Goal: Task Accomplishment & Management: Use online tool/utility

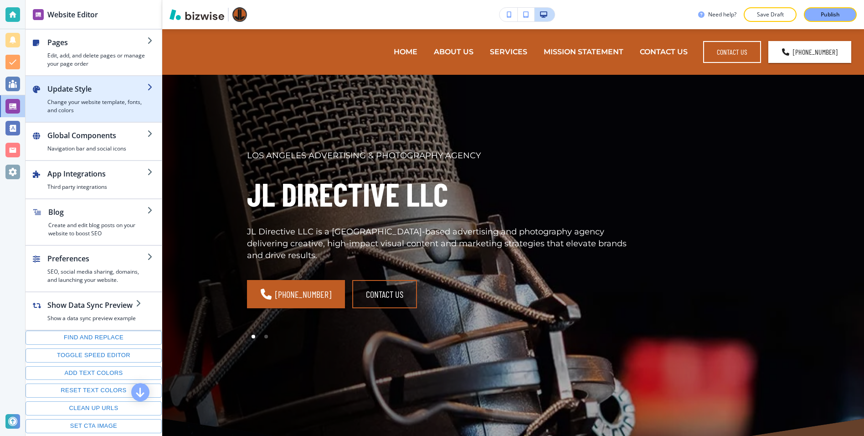
click at [86, 93] on h2 "Update Style" at bounding box center [97, 88] width 100 height 11
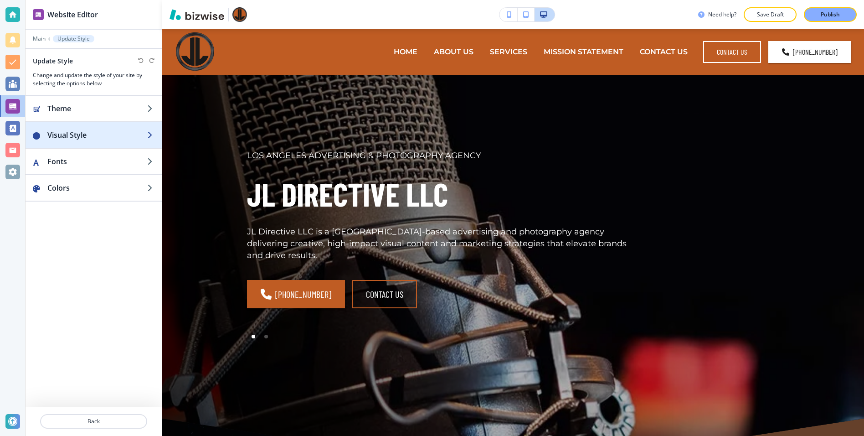
click at [92, 129] on h2 "Visual Style" at bounding box center [97, 134] width 100 height 11
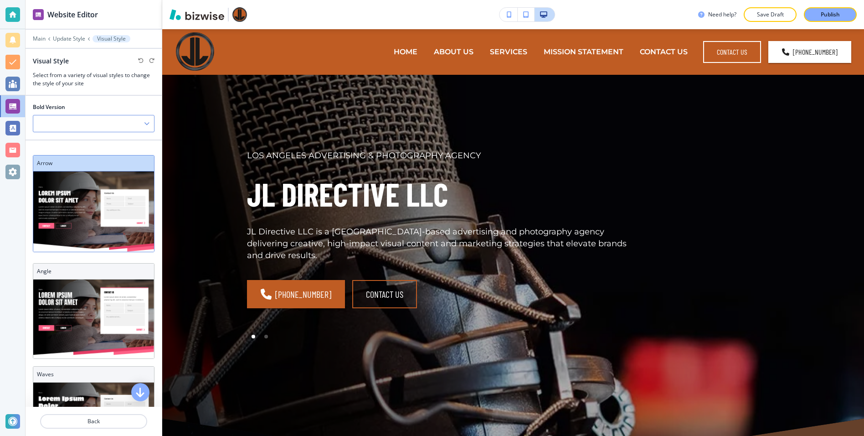
click at [104, 125] on div at bounding box center [93, 123] width 121 height 16
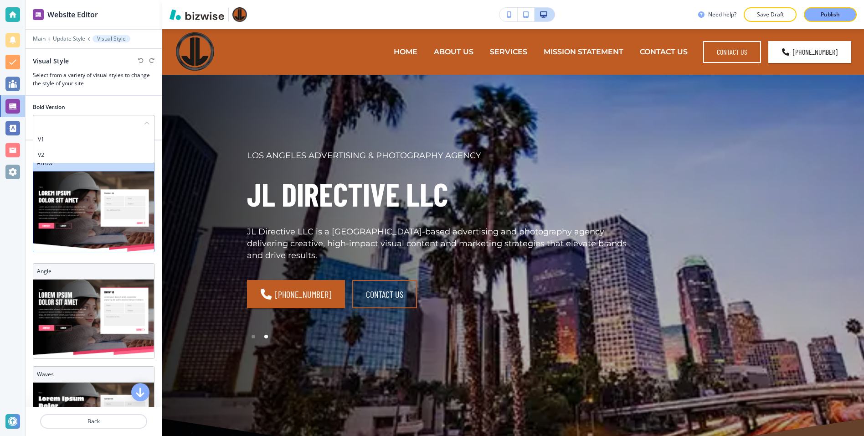
click at [72, 153] on h4 "V2" at bounding box center [94, 155] width 112 height 8
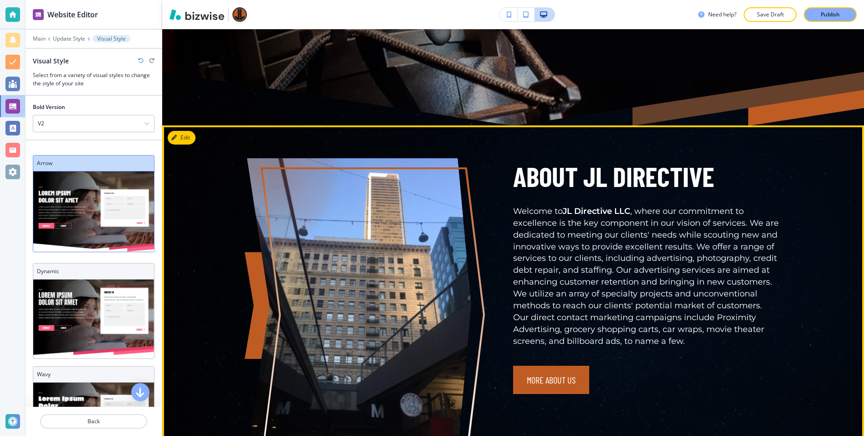
scroll to position [384, 0]
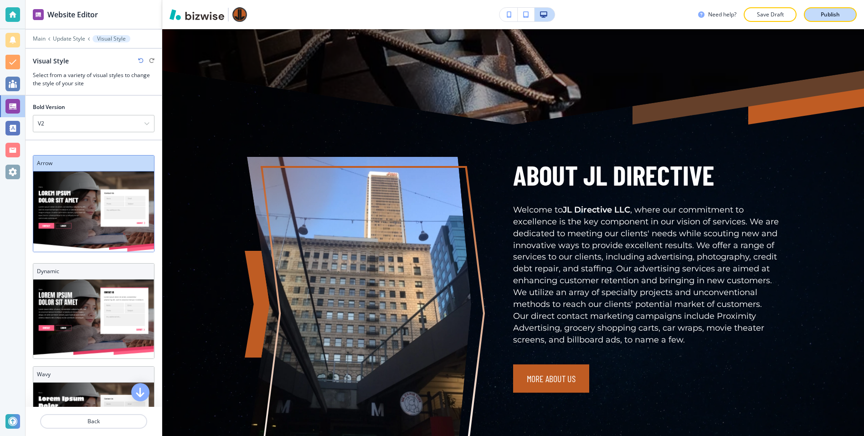
click at [834, 16] on p "Publish" at bounding box center [830, 14] width 19 height 8
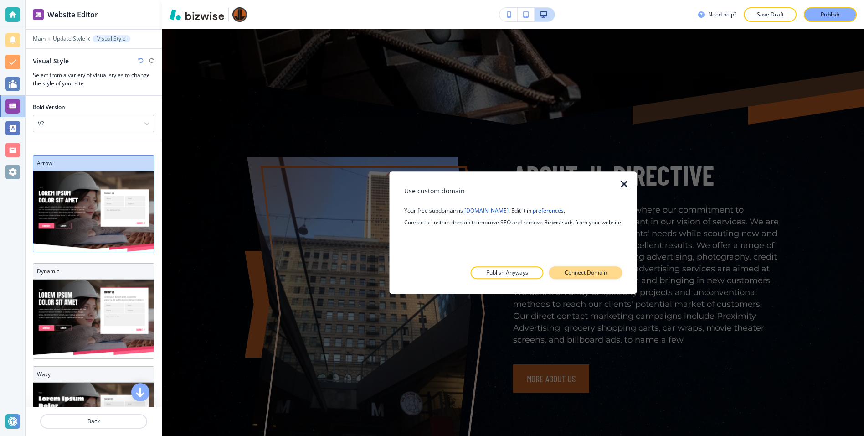
click at [594, 274] on p "Connect Domain" at bounding box center [585, 272] width 42 height 8
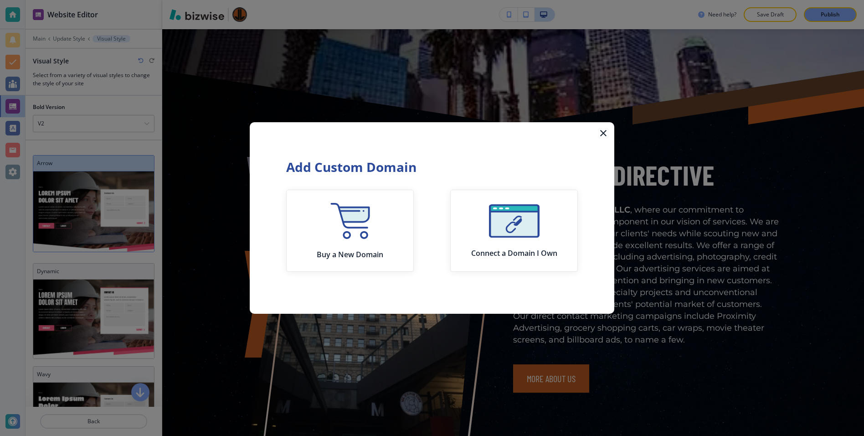
click at [604, 133] on icon "button" at bounding box center [603, 133] width 6 height 6
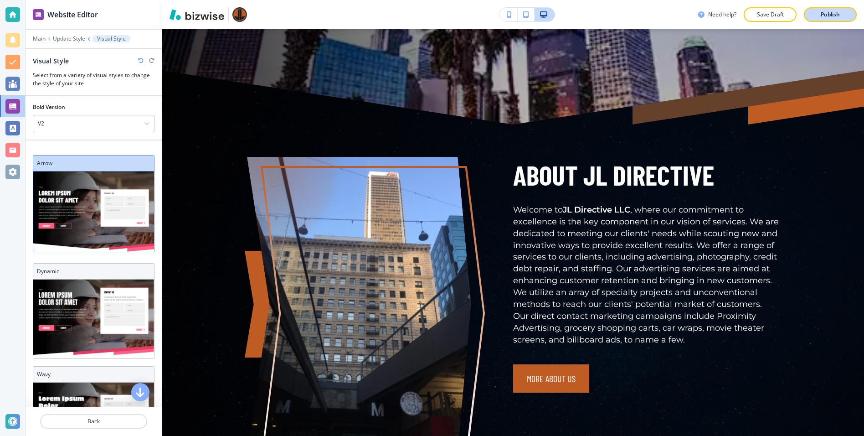
click at [822, 15] on p "Publish" at bounding box center [830, 14] width 19 height 8
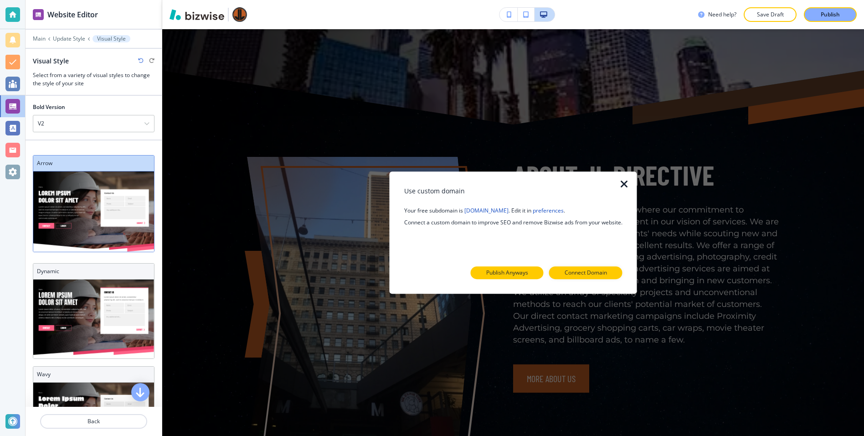
click at [516, 274] on p "Publish Anyways" at bounding box center [507, 272] width 42 height 8
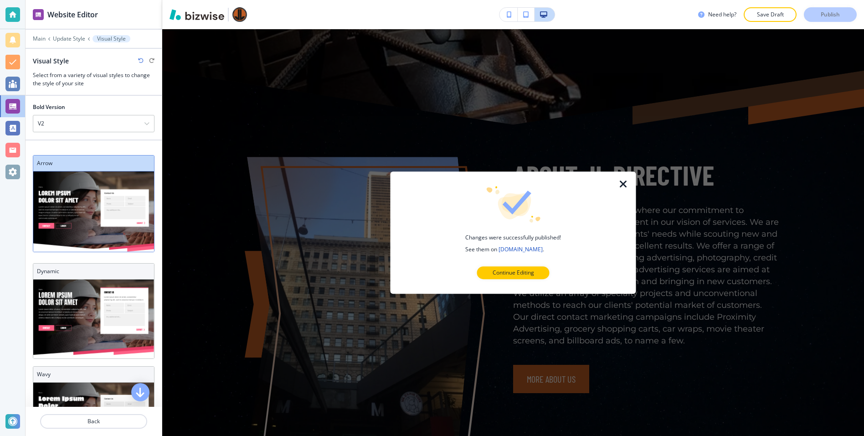
click at [615, 177] on div at bounding box center [513, 178] width 216 height 15
click at [625, 188] on icon "button" at bounding box center [623, 184] width 11 height 11
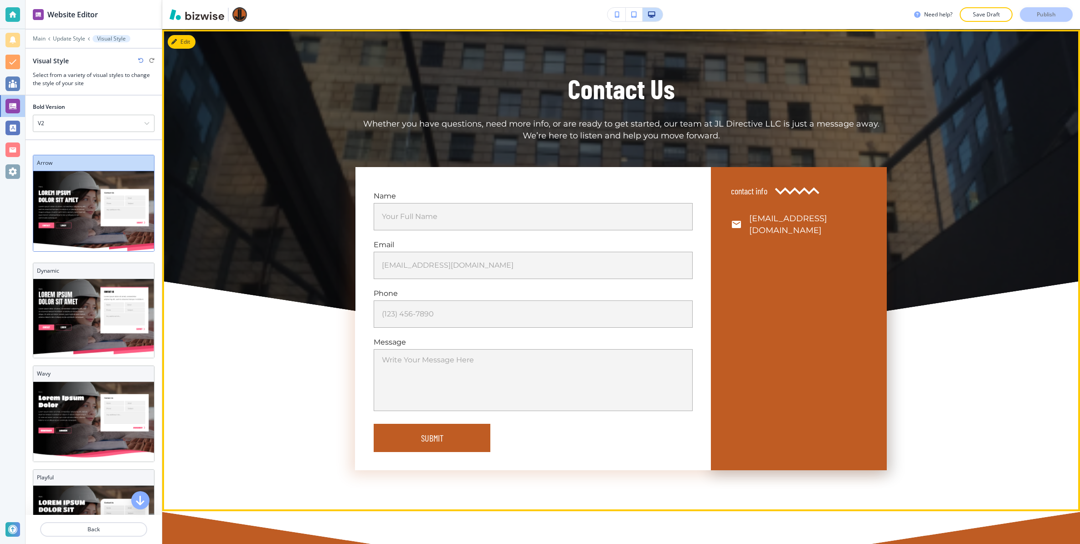
scroll to position [3595, 0]
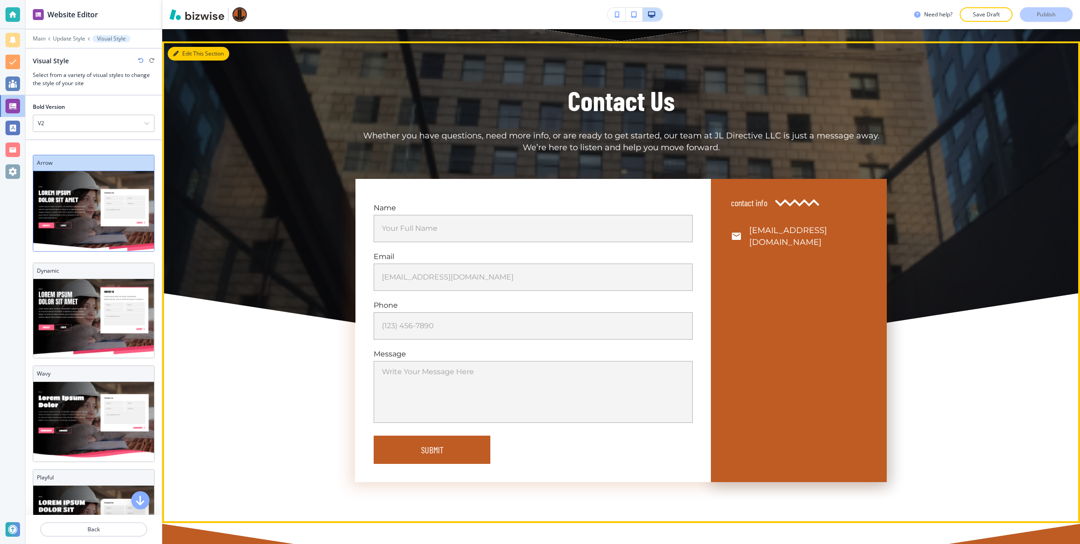
click at [185, 47] on button "Edit This Section" at bounding box center [199, 54] width 62 height 14
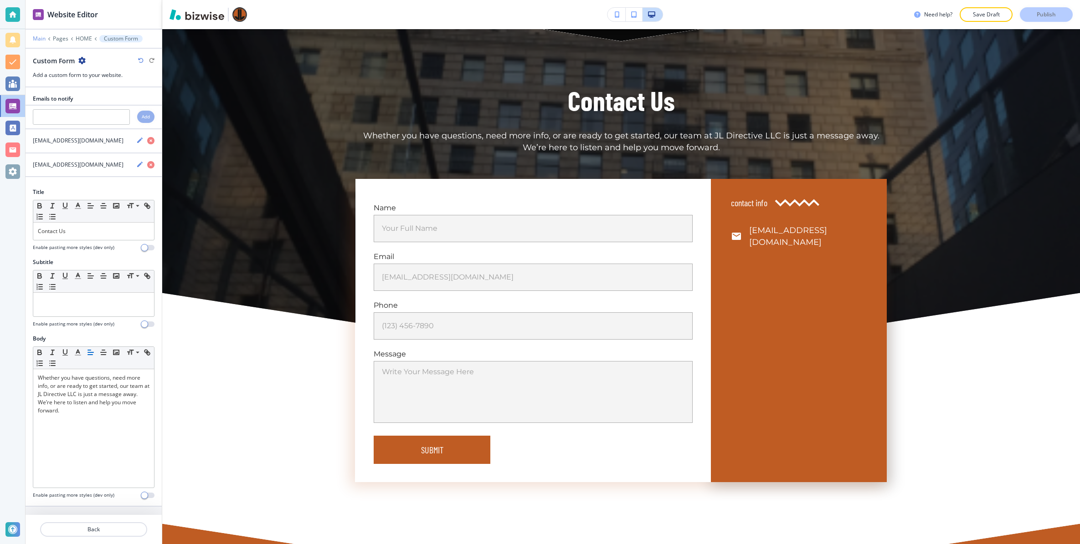
click at [38, 38] on p "Main" at bounding box center [39, 39] width 13 height 6
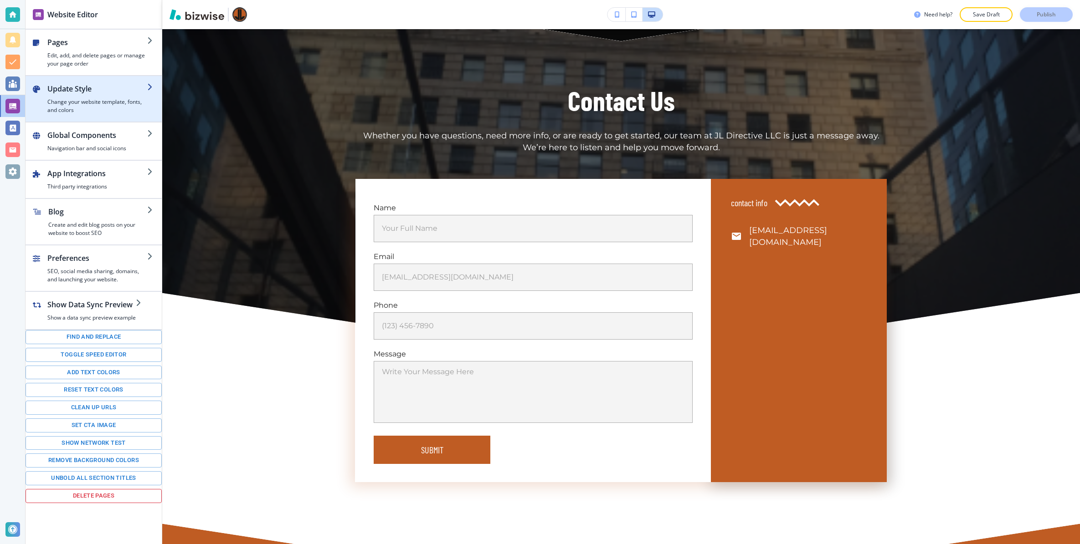
click at [103, 99] on h4 "Change your website template, fonts, and colors" at bounding box center [97, 106] width 100 height 16
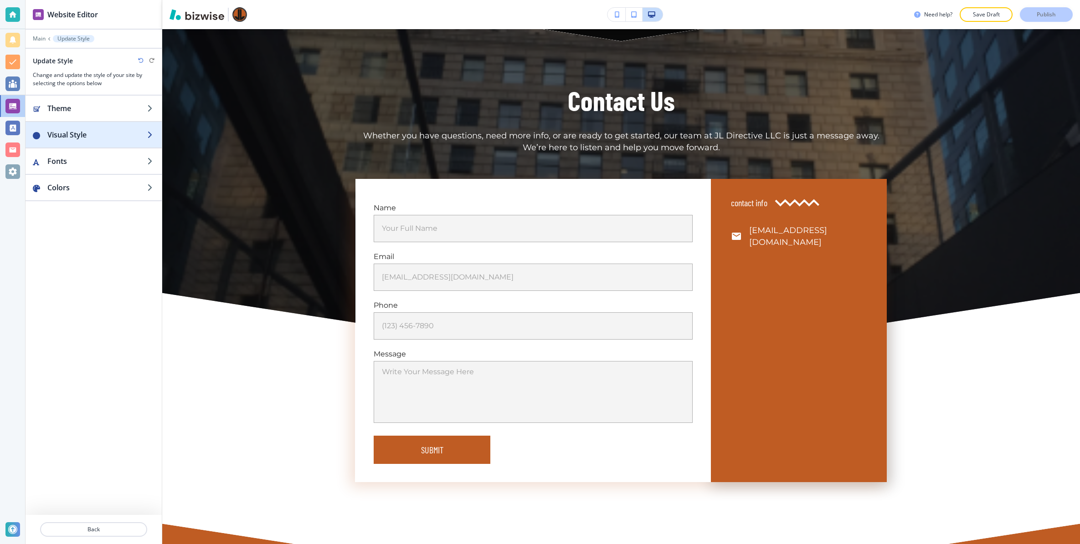
click at [84, 134] on h2 "Visual Style" at bounding box center [97, 134] width 100 height 11
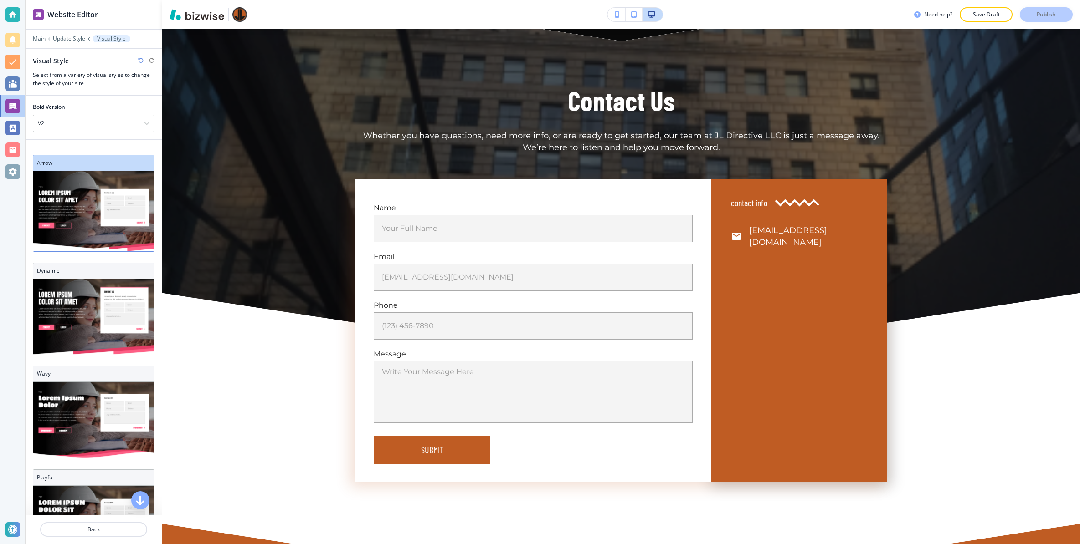
click at [75, 31] on div at bounding box center [94, 32] width 136 height 5
click at [74, 38] on p "Update Style" at bounding box center [69, 39] width 32 height 6
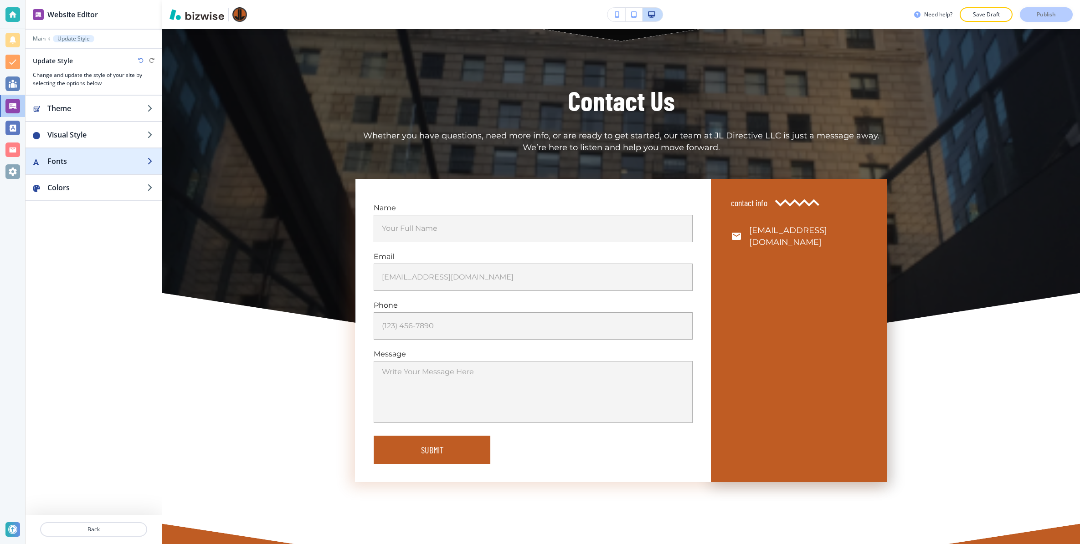
click at [63, 159] on h2 "Fonts" at bounding box center [97, 161] width 100 height 11
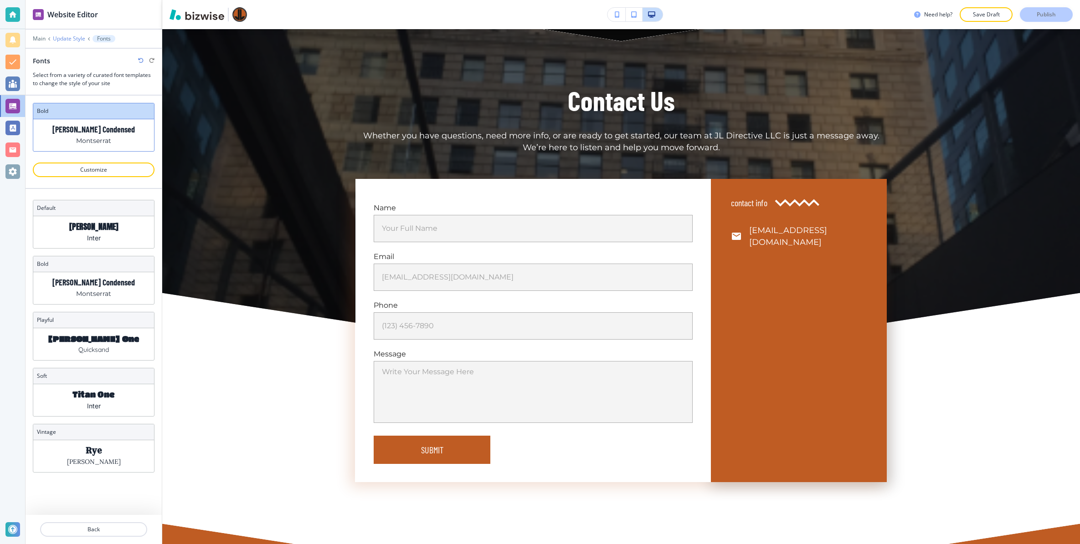
click at [74, 37] on p "Update Style" at bounding box center [69, 39] width 32 height 6
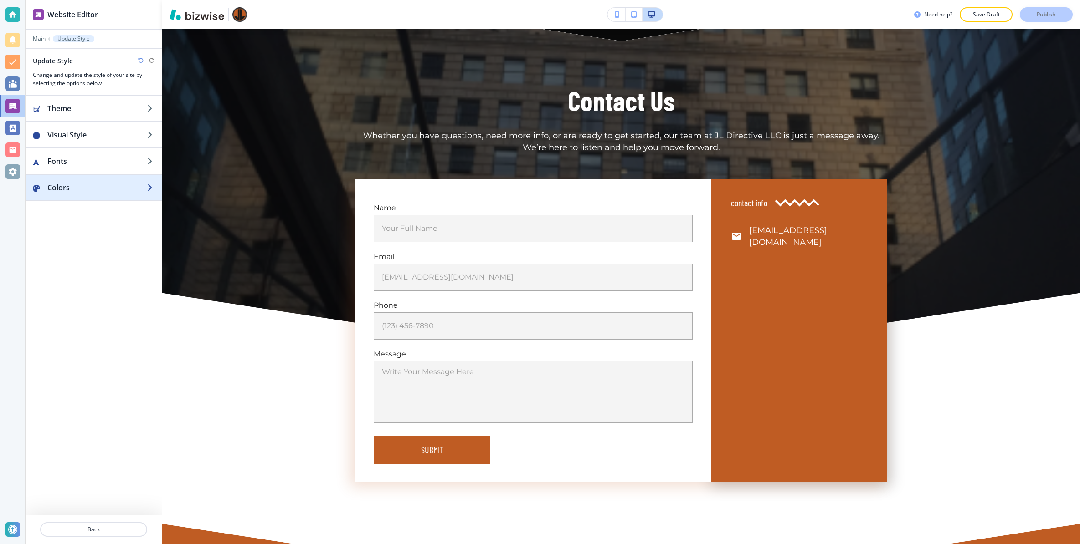
click at [61, 193] on div "button" at bounding box center [94, 196] width 136 height 7
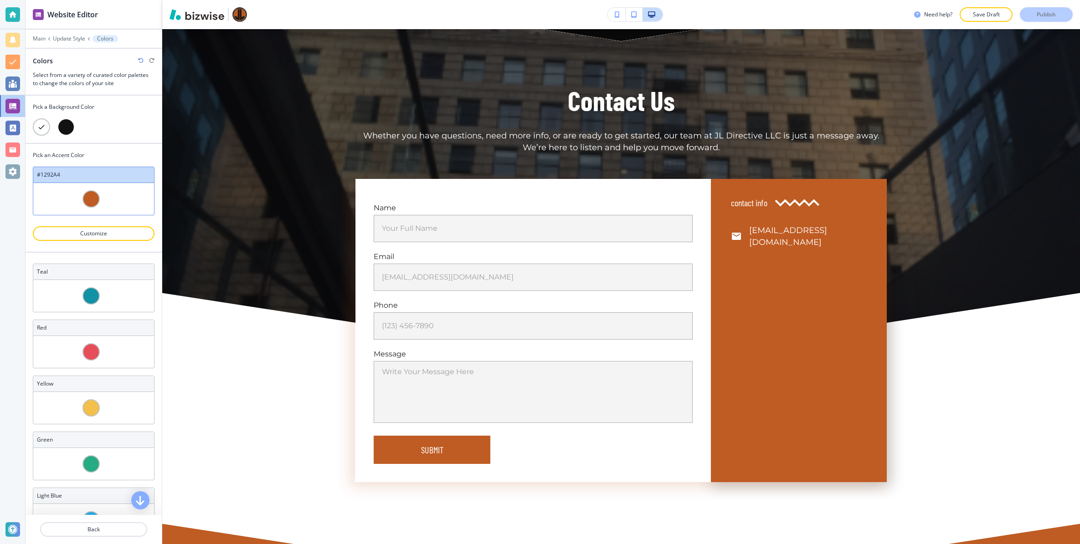
click at [61, 123] on div at bounding box center [65, 126] width 17 height 17
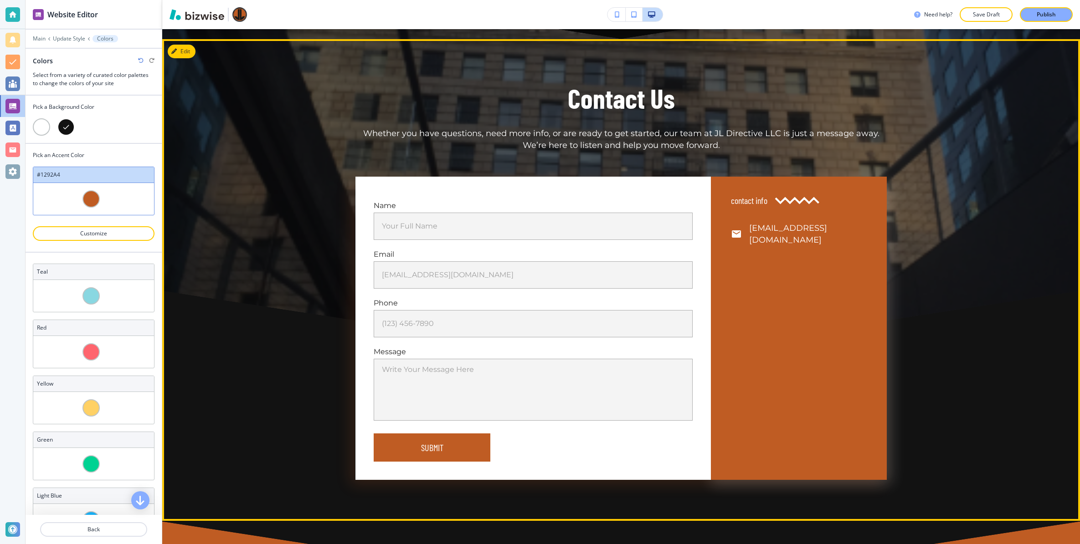
scroll to position [3596, 0]
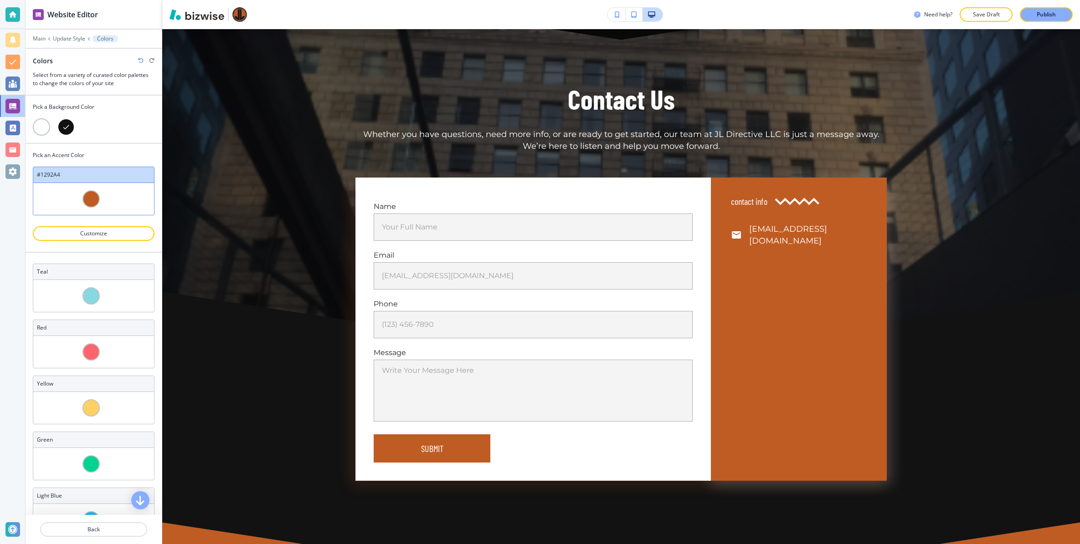
click at [46, 126] on div at bounding box center [41, 126] width 17 height 17
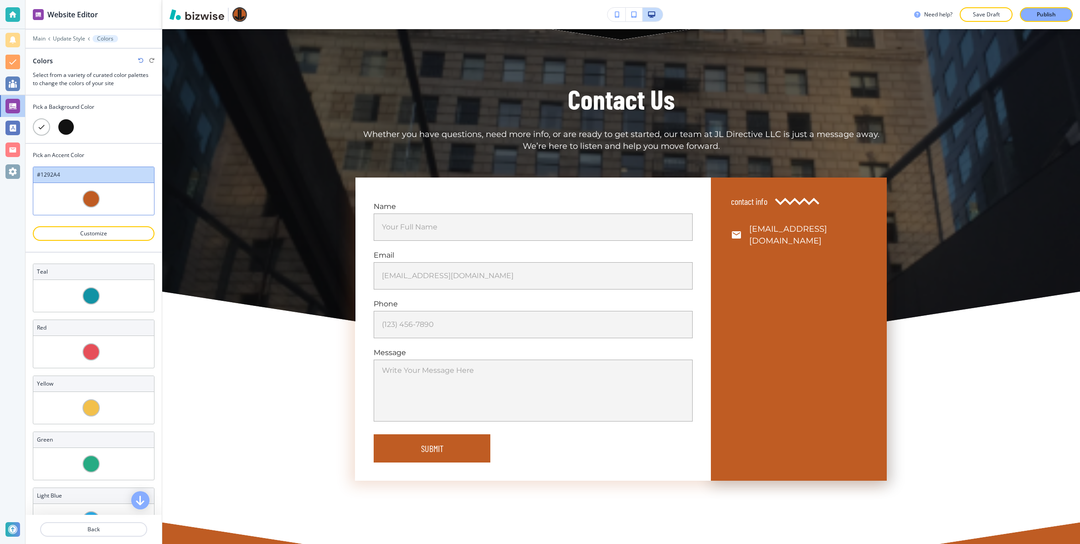
click at [60, 125] on div at bounding box center [65, 126] width 17 height 17
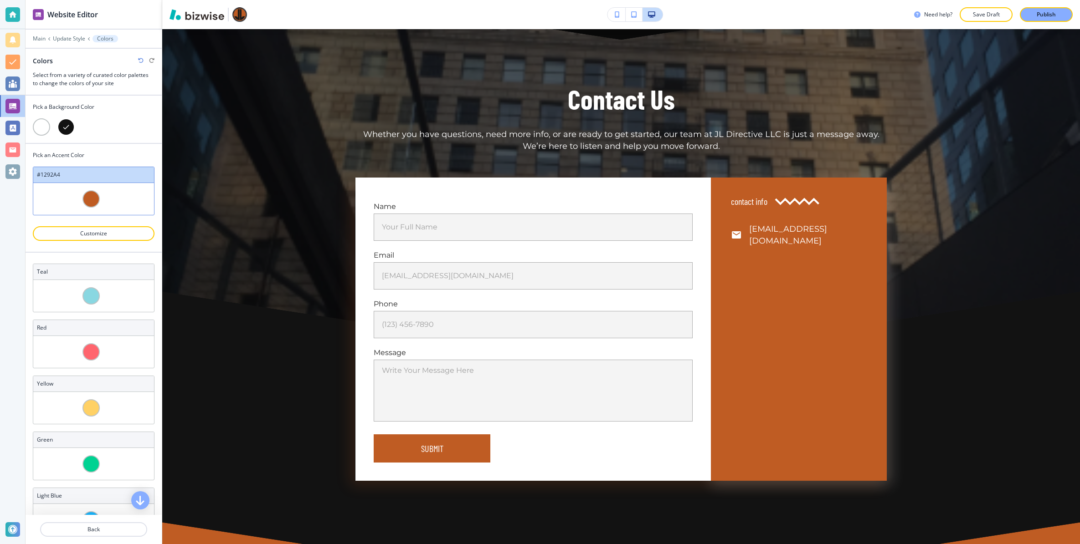
click at [43, 130] on div at bounding box center [41, 126] width 17 height 17
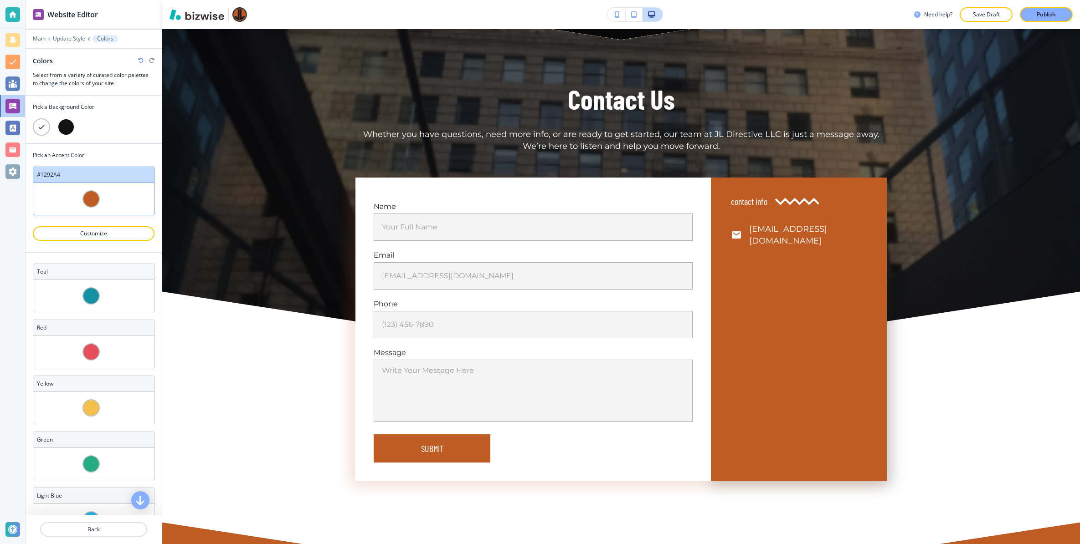
click at [62, 131] on div at bounding box center [65, 126] width 17 height 17
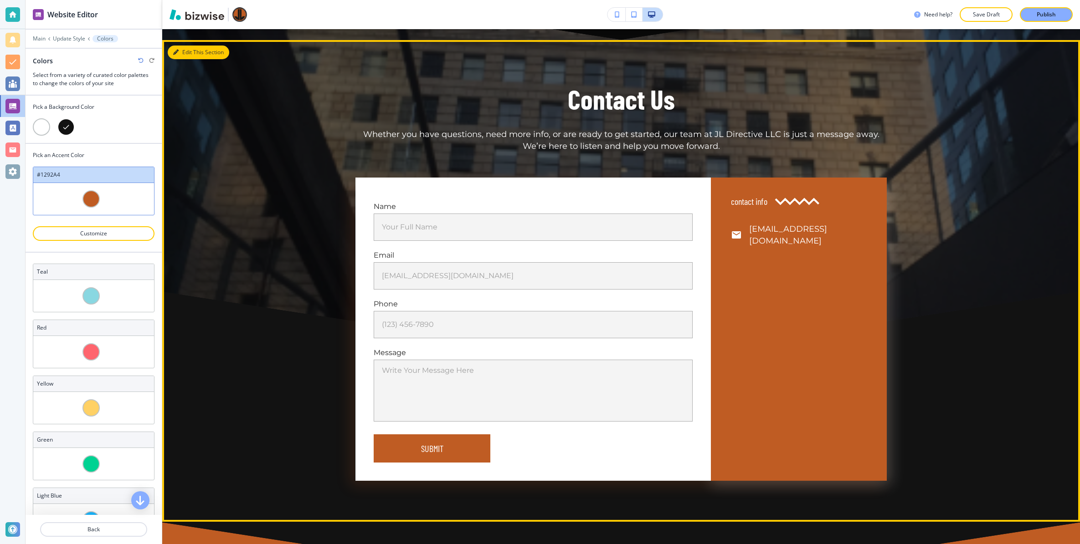
click at [182, 46] on button "Edit This Section" at bounding box center [199, 53] width 62 height 14
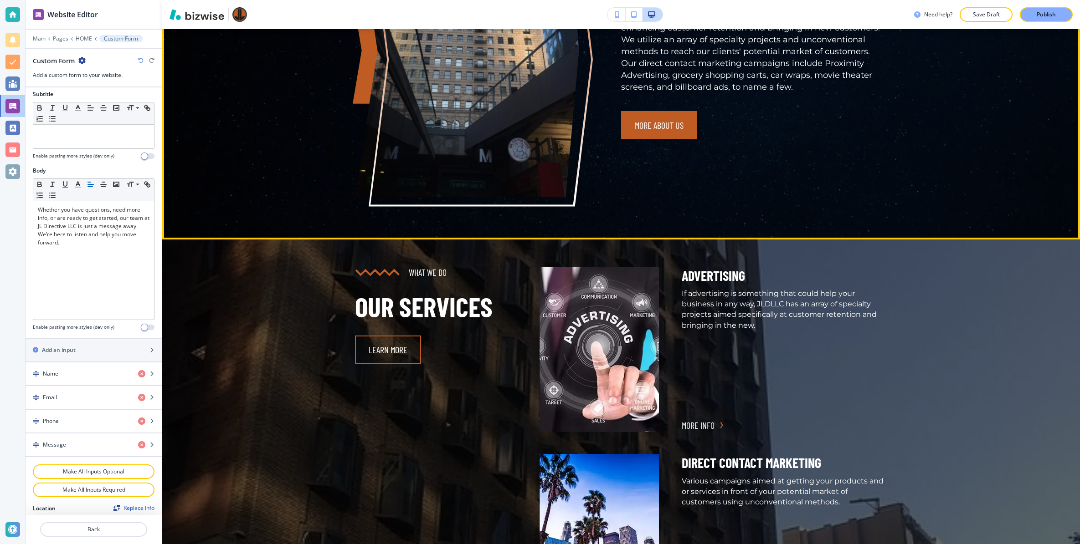
scroll to position [461, 0]
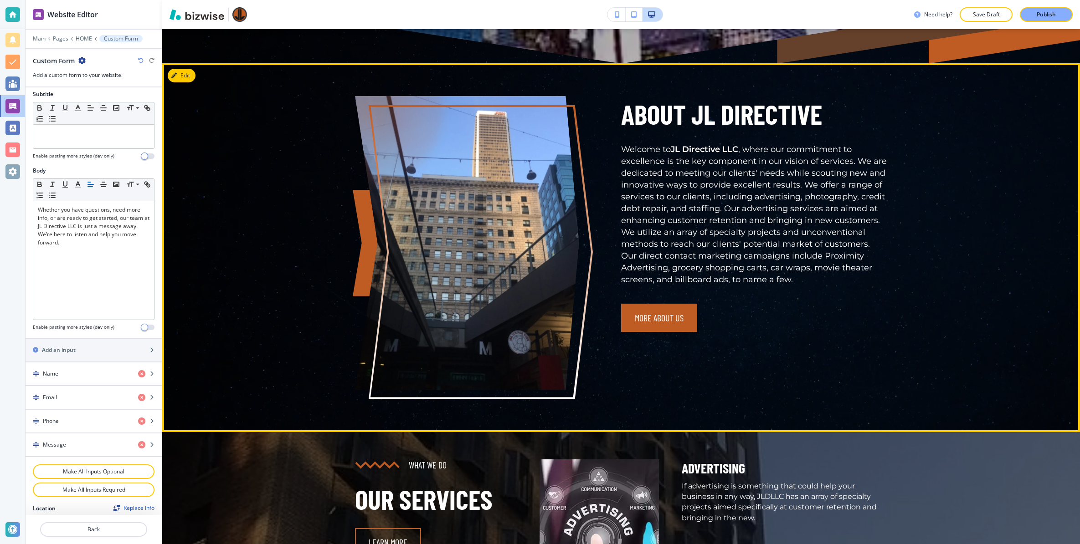
click at [189, 69] on button "Edit" at bounding box center [182, 76] width 28 height 14
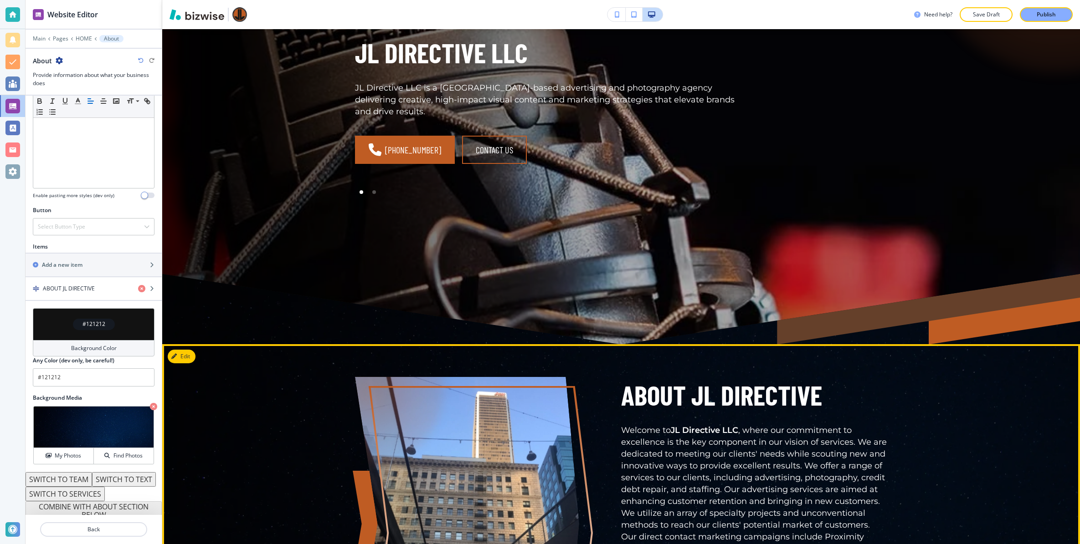
scroll to position [0, 0]
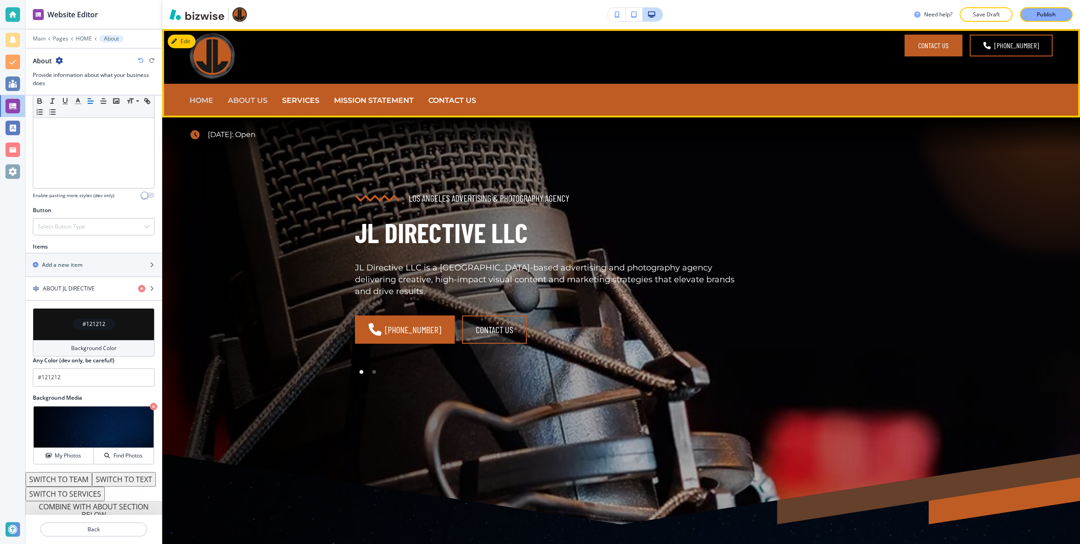
click at [253, 103] on p "ABOUT US" at bounding box center [248, 101] width 40 height 12
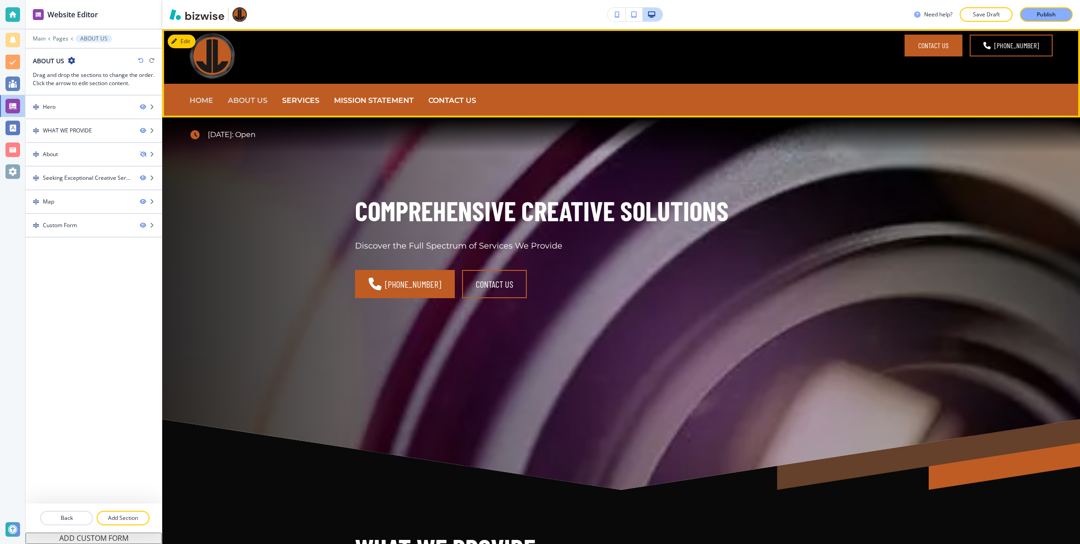
click at [202, 102] on p "HOME" at bounding box center [202, 101] width 24 height 12
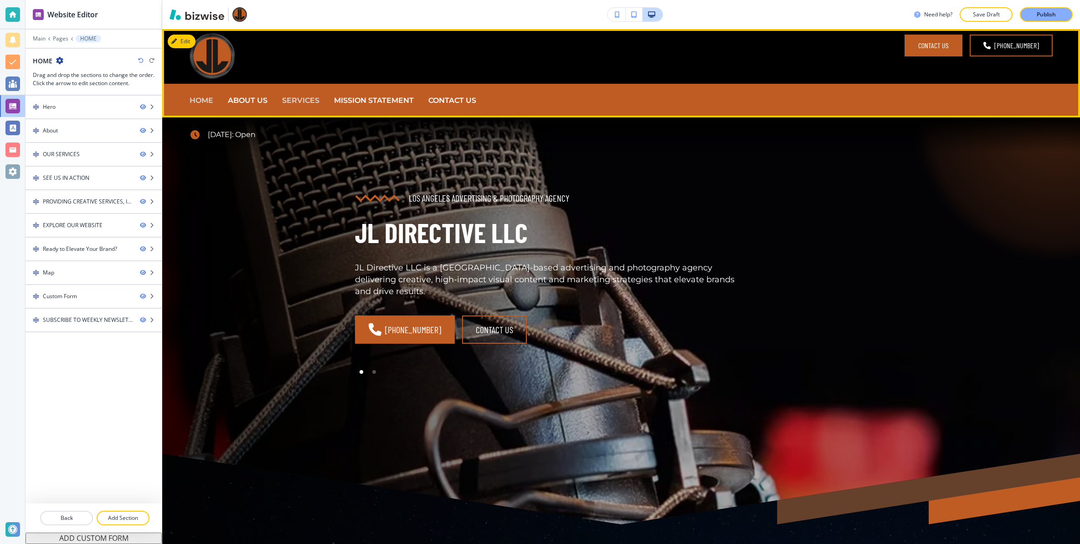
click at [297, 97] on p "SERVICES" at bounding box center [300, 101] width 37 height 12
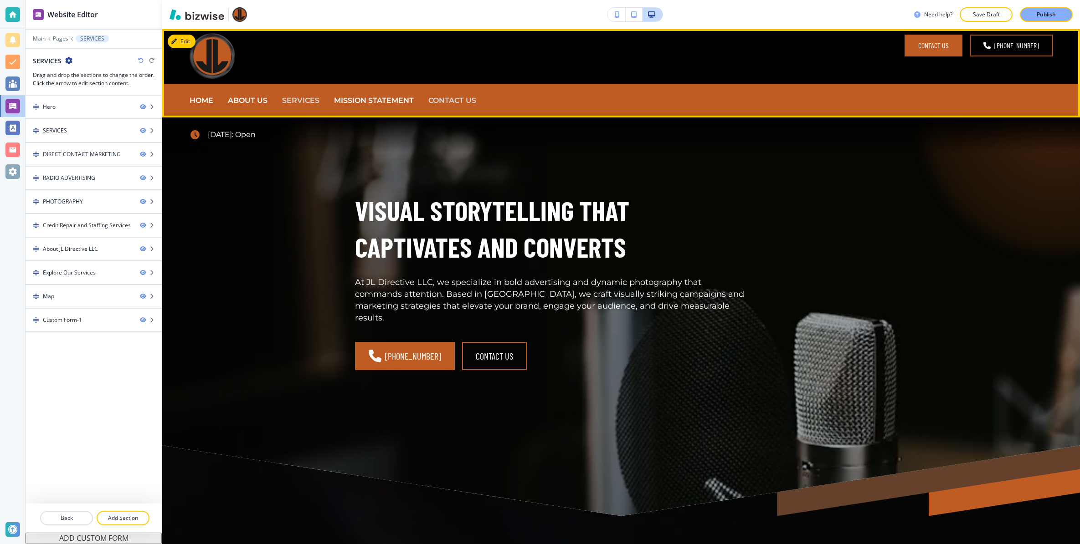
click at [445, 103] on p "CONTACT US" at bounding box center [452, 101] width 48 height 12
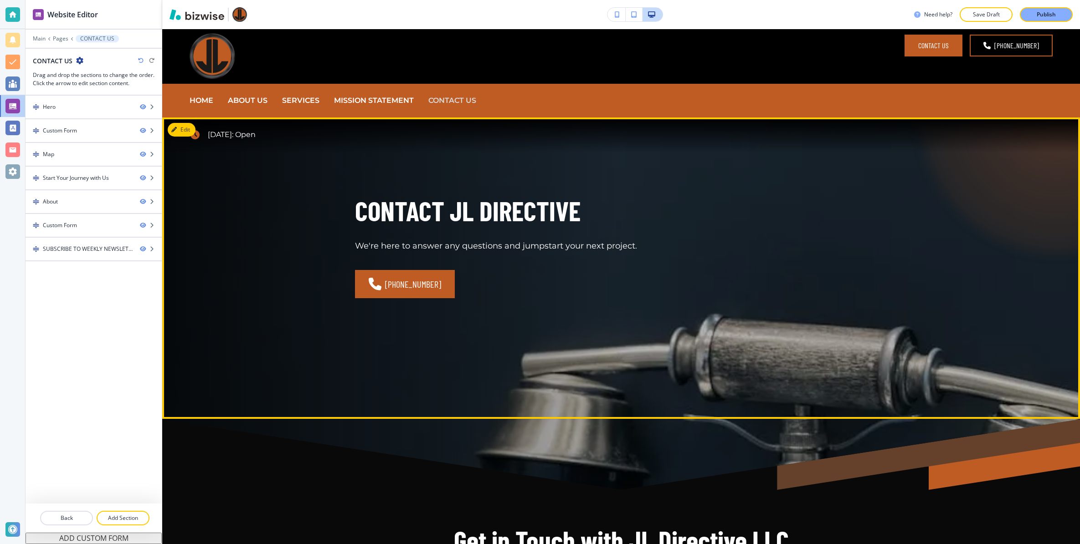
click at [190, 130] on button "Edit" at bounding box center [182, 130] width 28 height 14
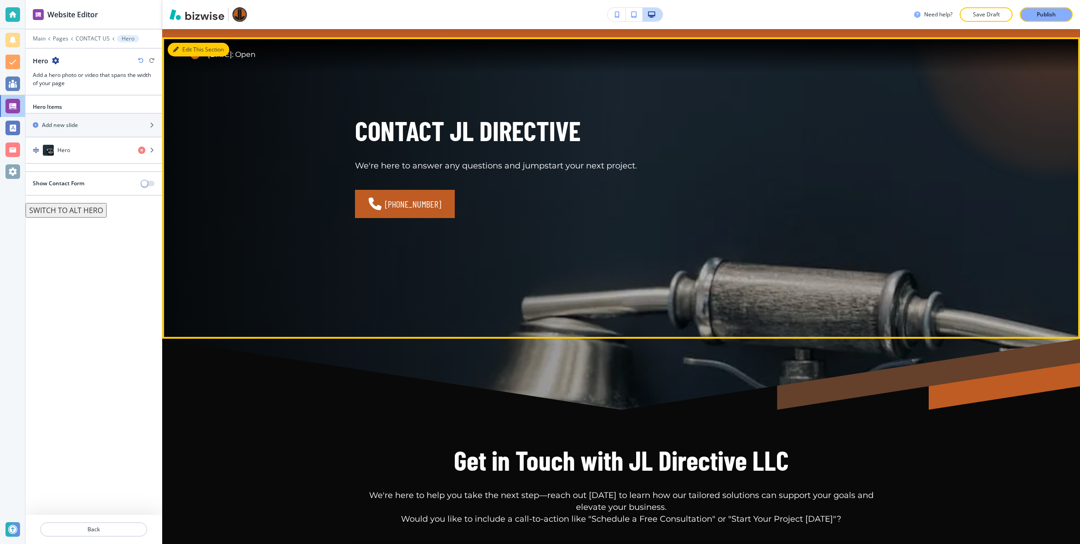
scroll to position [88, 0]
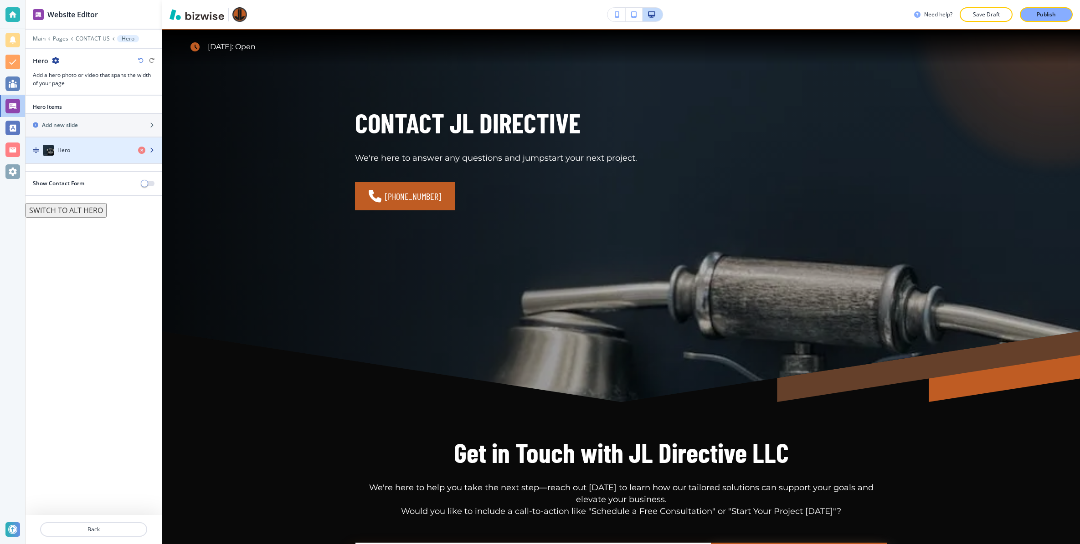
click at [82, 145] on div "Hero" at bounding box center [78, 150] width 105 height 11
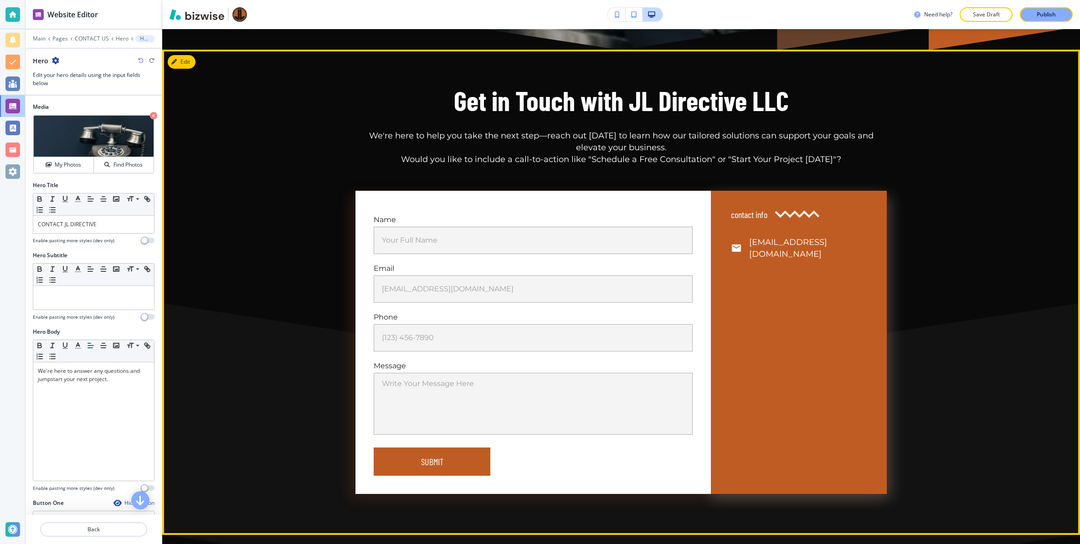
scroll to position [0, 0]
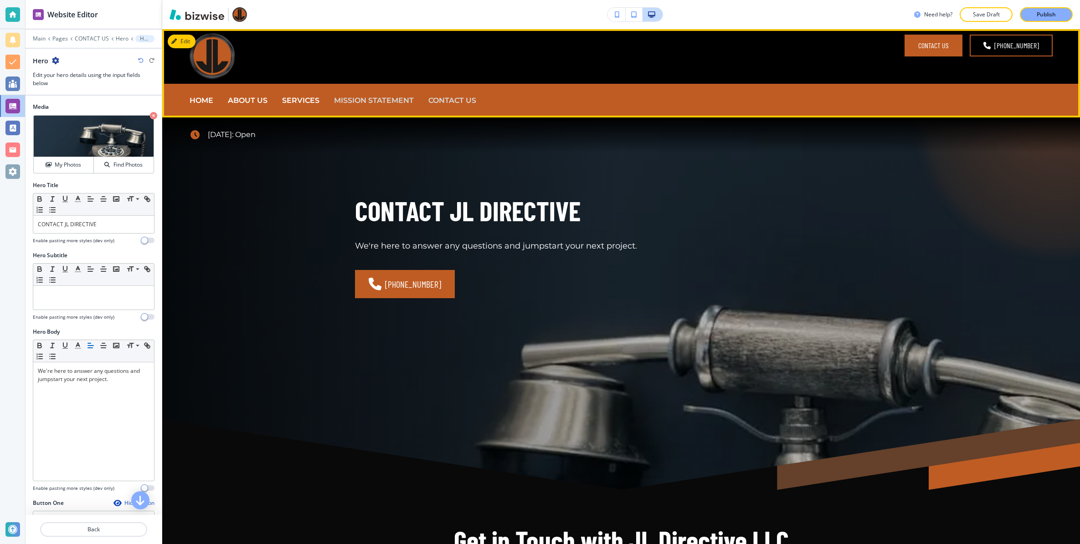
click at [374, 102] on p "MISSION STATEMENT" at bounding box center [374, 101] width 80 height 12
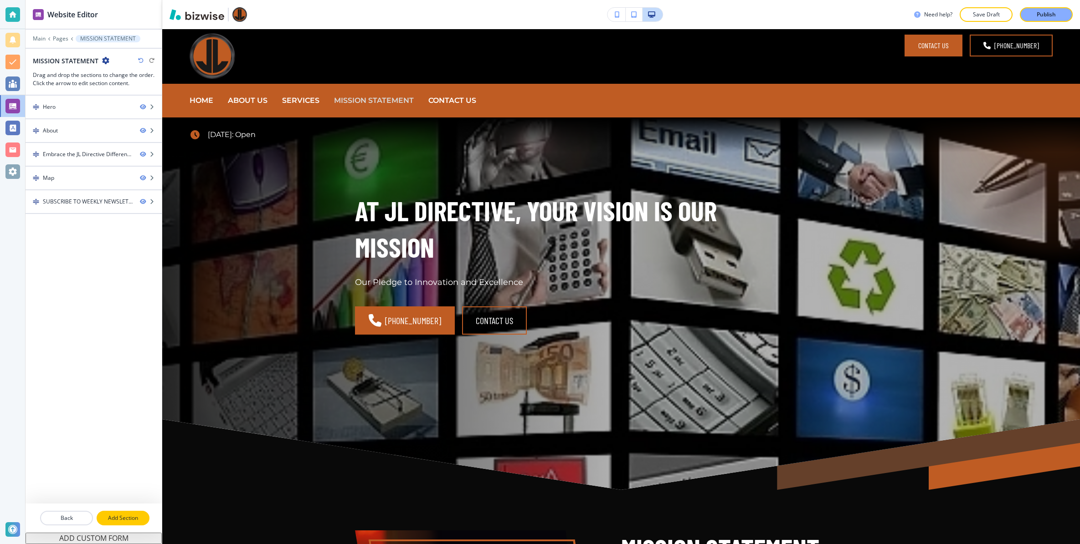
click at [120, 435] on p "Add Section" at bounding box center [122, 518] width 51 height 8
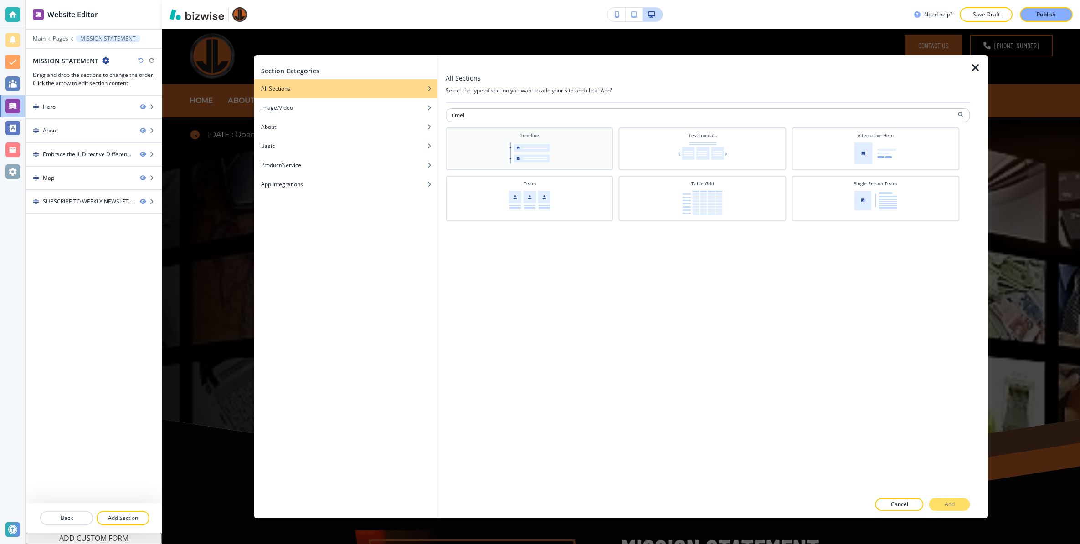
type input "timel"
click at [568, 138] on div "Timeline" at bounding box center [529, 148] width 159 height 32
click at [863, 435] on p "Add" at bounding box center [949, 505] width 10 height 8
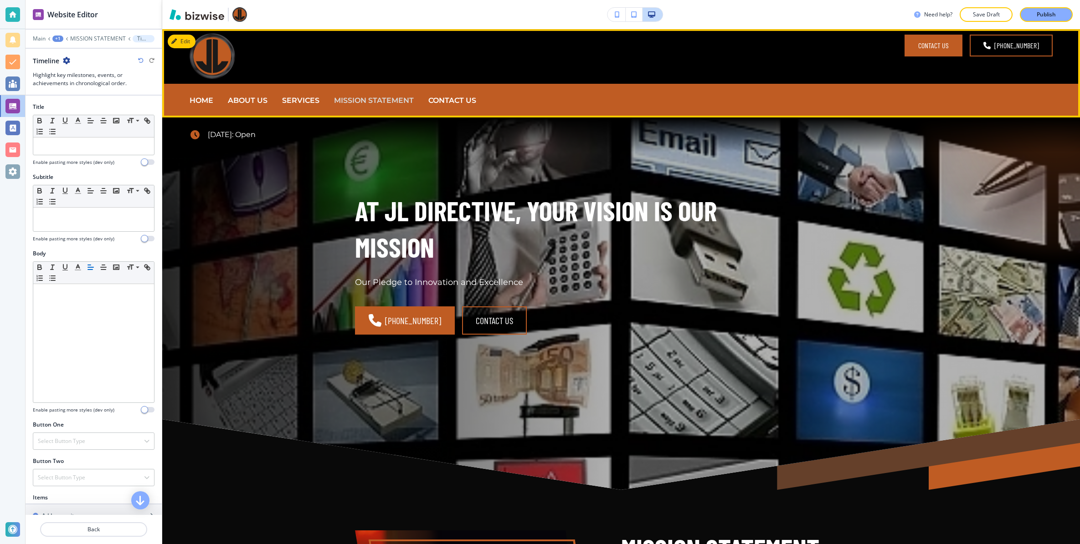
click at [201, 90] on div "HOME" at bounding box center [209, 101] width 38 height 34
click at [204, 97] on p "HOME" at bounding box center [202, 101] width 24 height 12
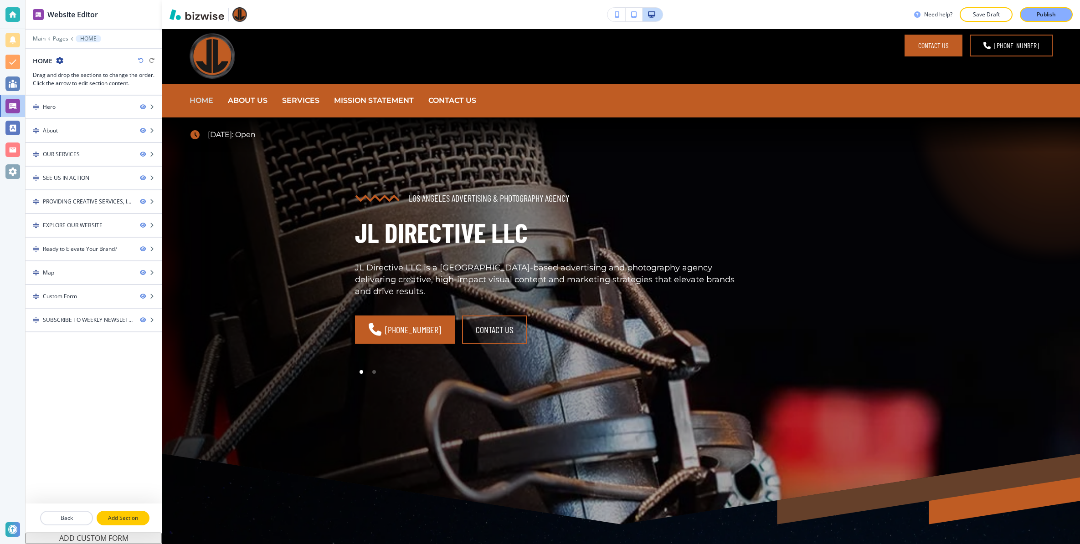
click at [134, 435] on button "Add Section" at bounding box center [123, 518] width 53 height 15
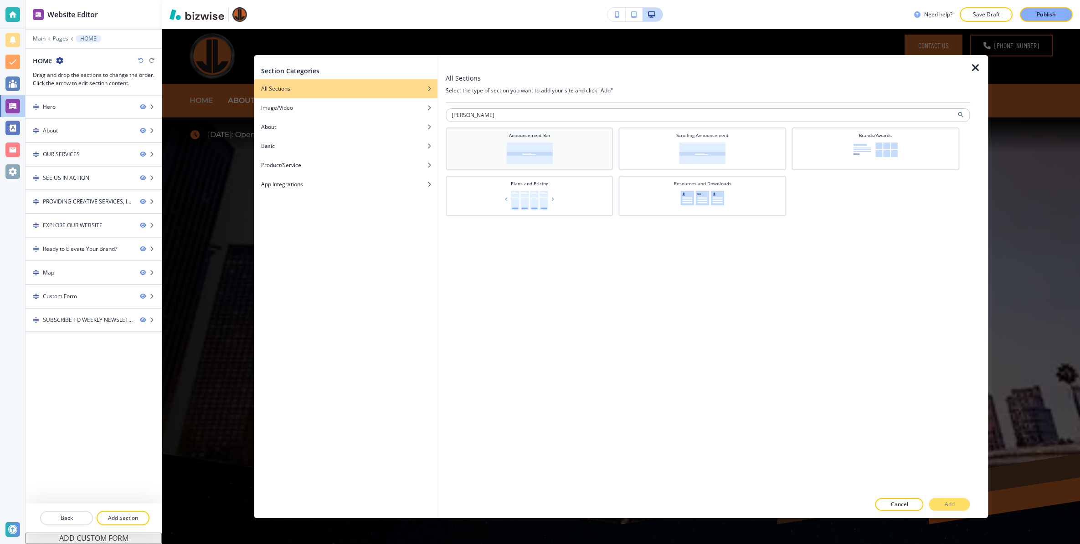
type input "[PERSON_NAME]"
click at [550, 145] on img at bounding box center [529, 153] width 46 height 21
click at [733, 151] on div "Scrolling Announcement" at bounding box center [702, 148] width 159 height 32
click at [863, 435] on p "Add" at bounding box center [949, 505] width 10 height 8
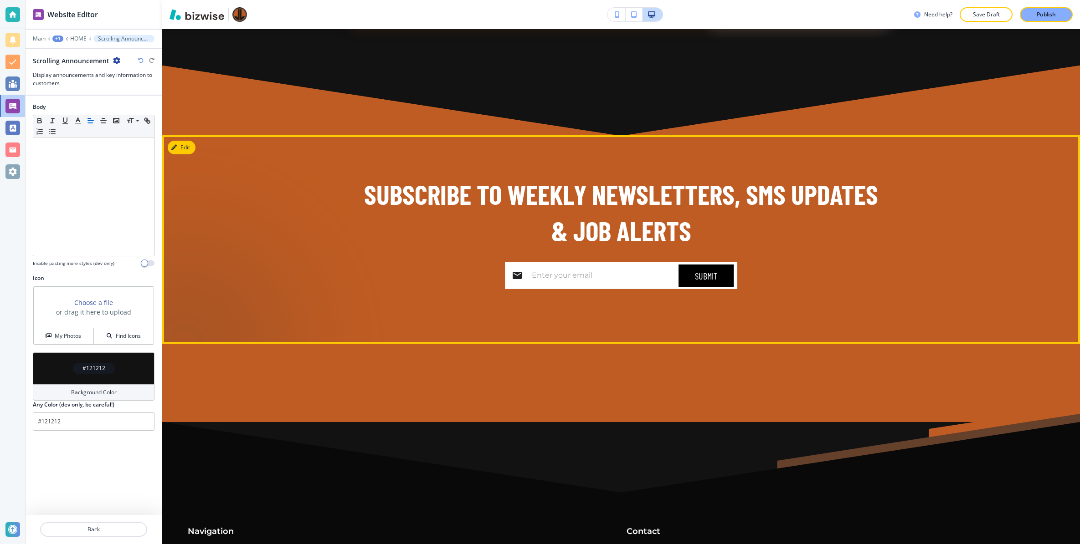
scroll to position [4294, 0]
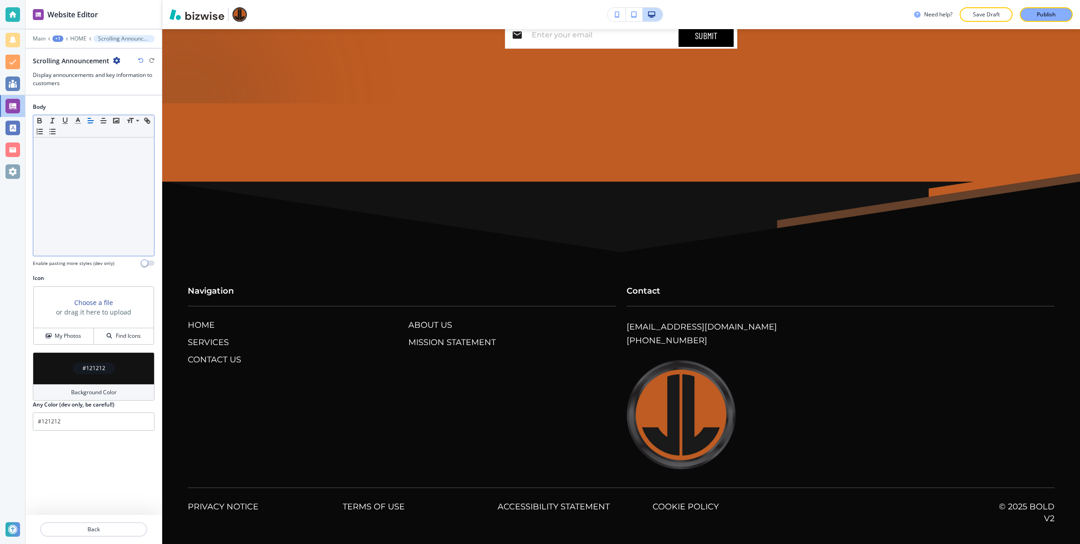
click at [59, 188] on div at bounding box center [93, 197] width 121 height 118
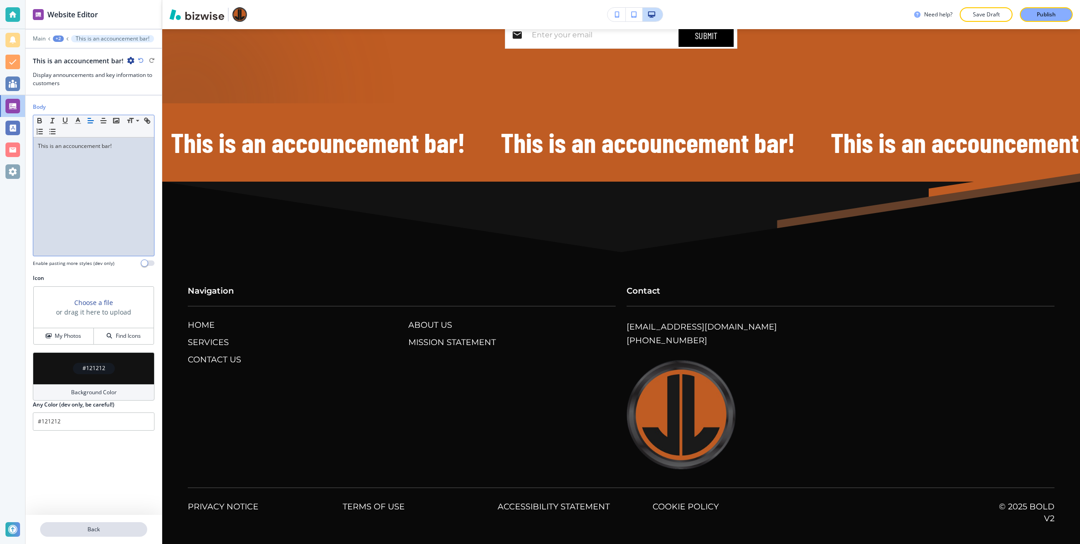
click at [105, 435] on p "Back" at bounding box center [93, 530] width 105 height 8
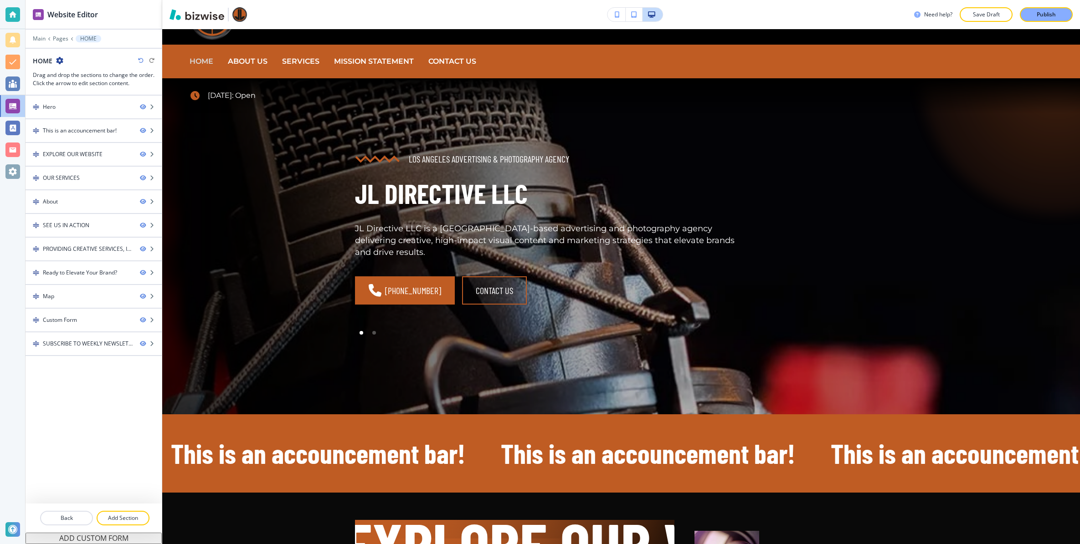
scroll to position [36, 0]
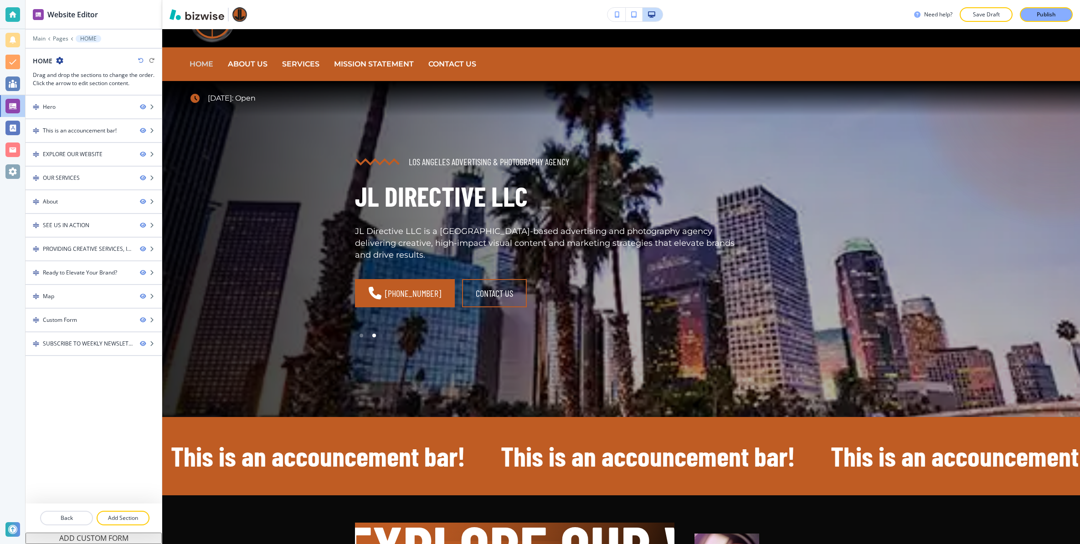
drag, startPoint x: 75, startPoint y: 168, endPoint x: 338, endPoint y: 323, distance: 305.5
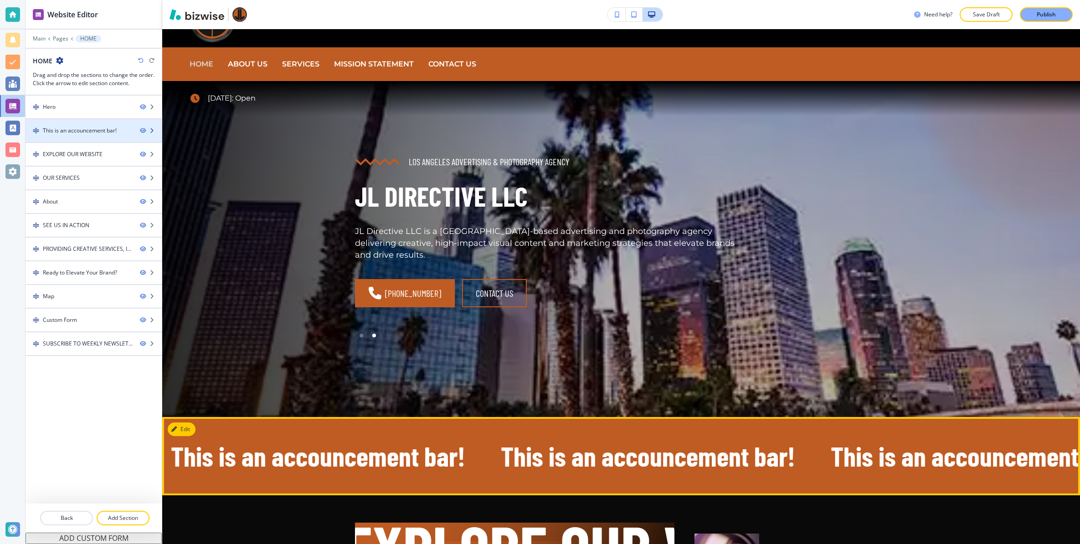
click at [78, 130] on div "This is an accouncement bar!" at bounding box center [80, 131] width 74 height 8
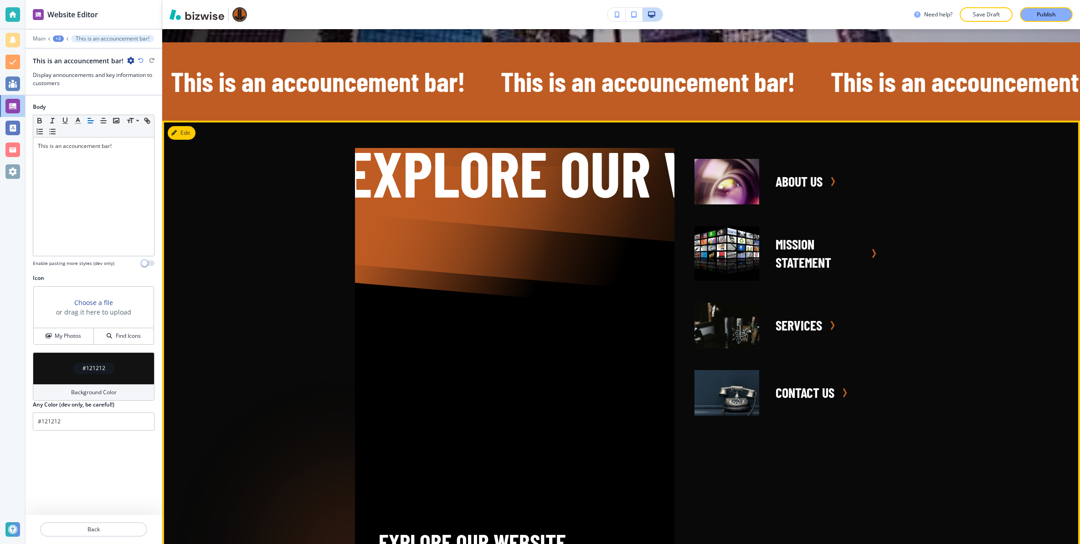
scroll to position [412, 0]
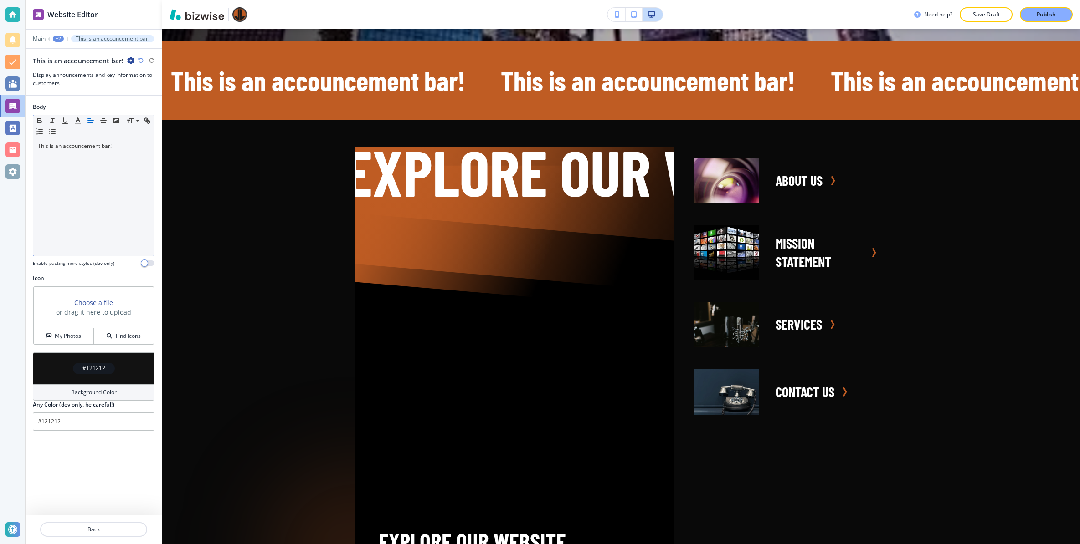
click at [74, 147] on p "This is an accouncement bar!" at bounding box center [94, 146] width 112 height 8
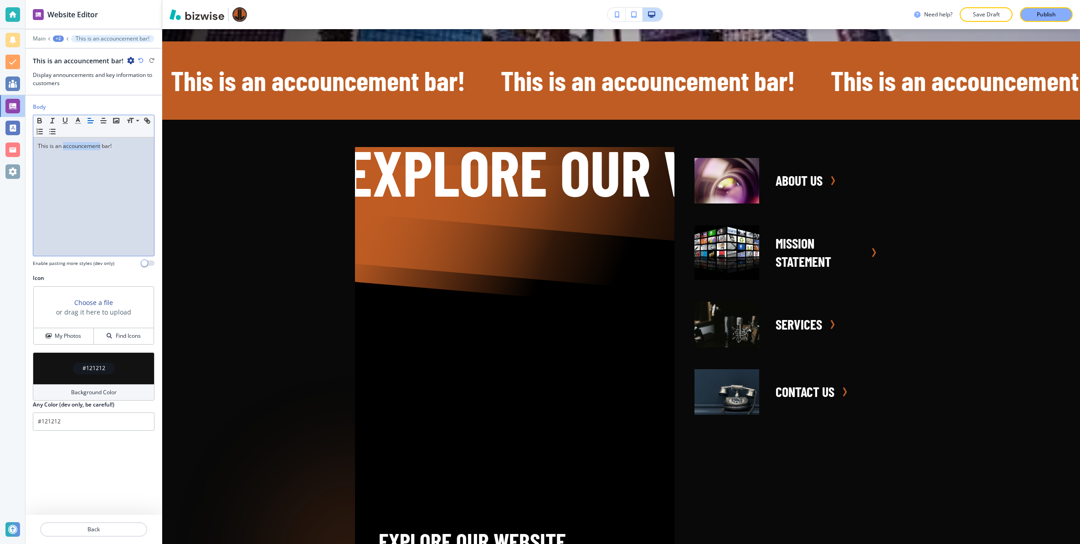
click at [74, 147] on p "This is an accouncement bar!" at bounding box center [94, 146] width 112 height 8
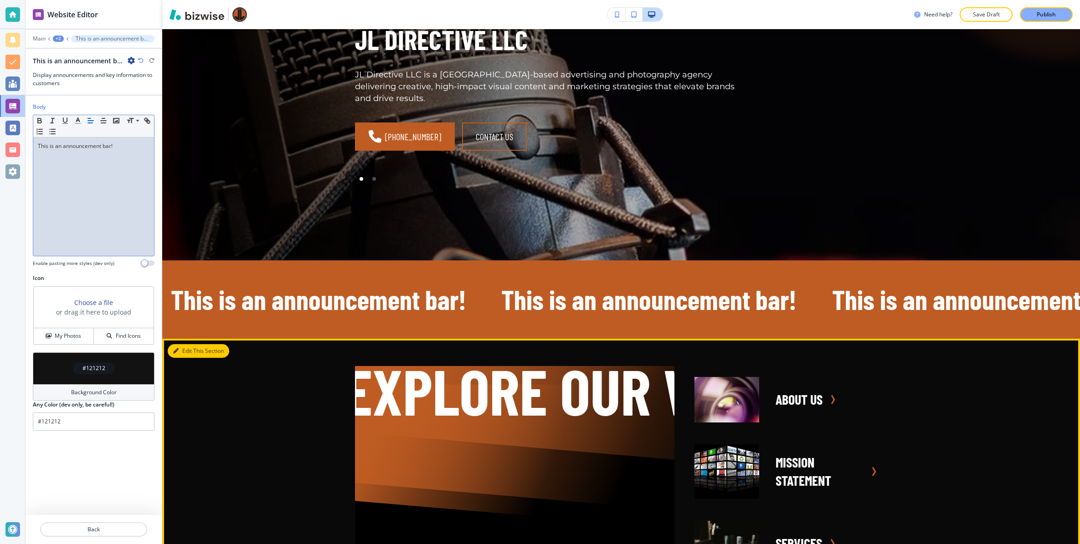
scroll to position [88, 0]
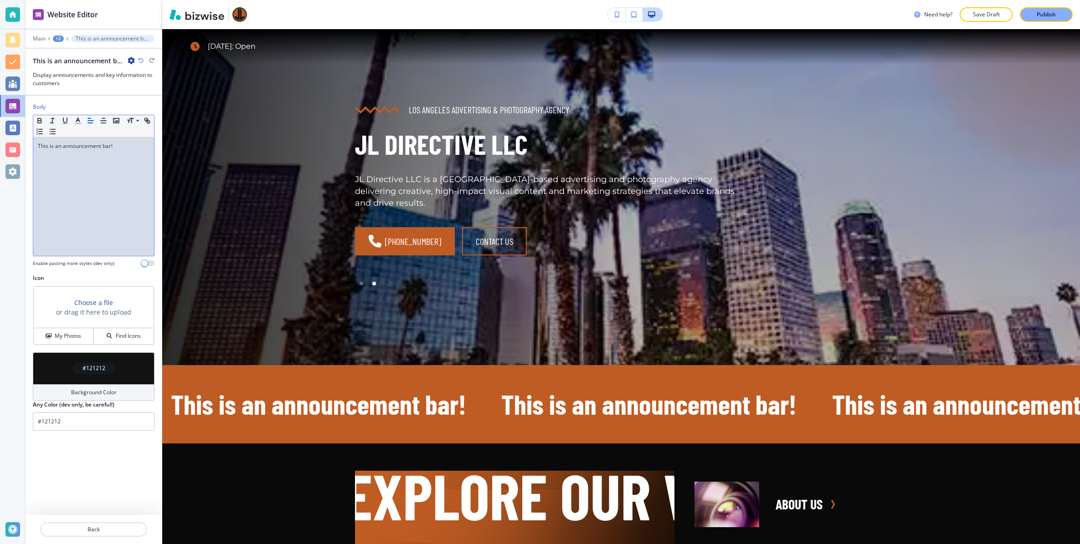
click at [65, 149] on p "This is an announcement bar!" at bounding box center [94, 146] width 112 height 8
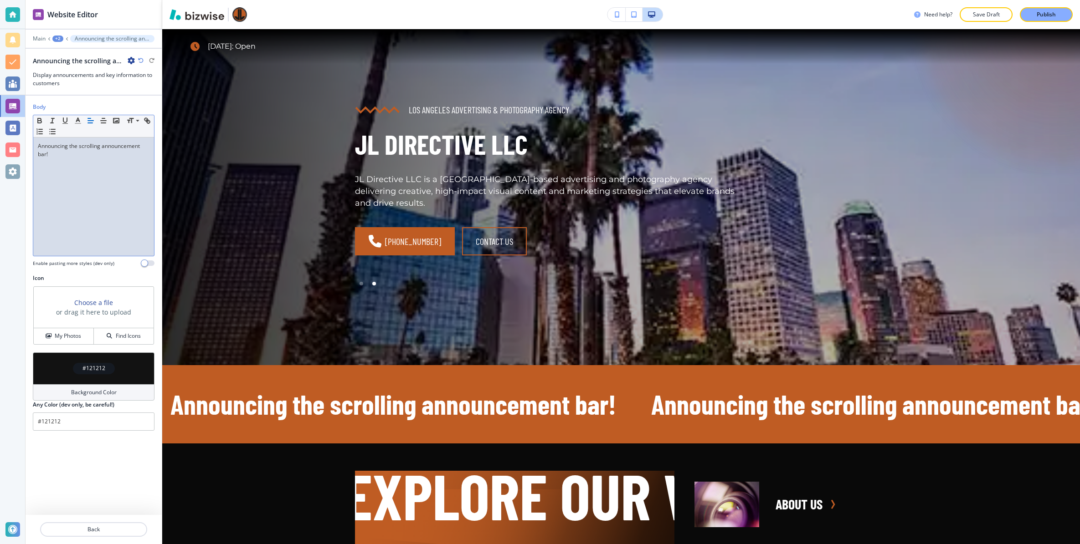
click at [49, 143] on p "Announcing the scrolling announcement bar!" at bounding box center [94, 150] width 112 height 16
copy p "Announcing"
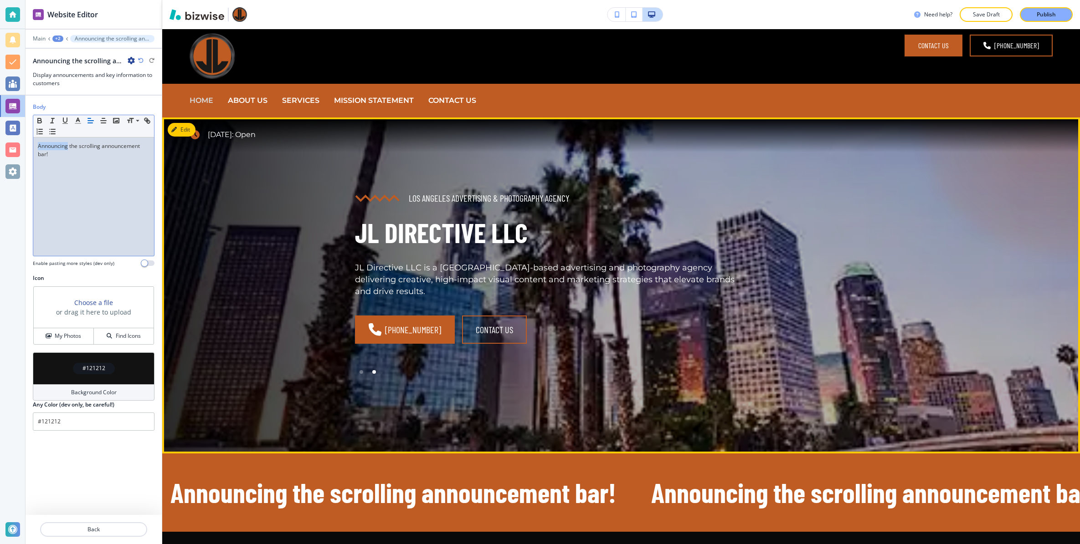
scroll to position [12, 0]
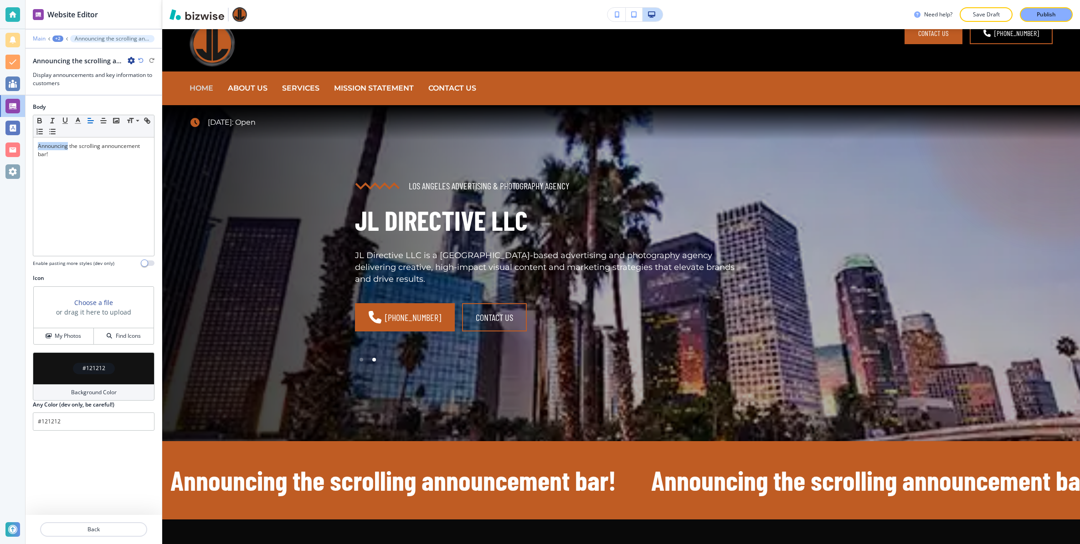
click at [36, 39] on p "Main" at bounding box center [39, 39] width 13 height 6
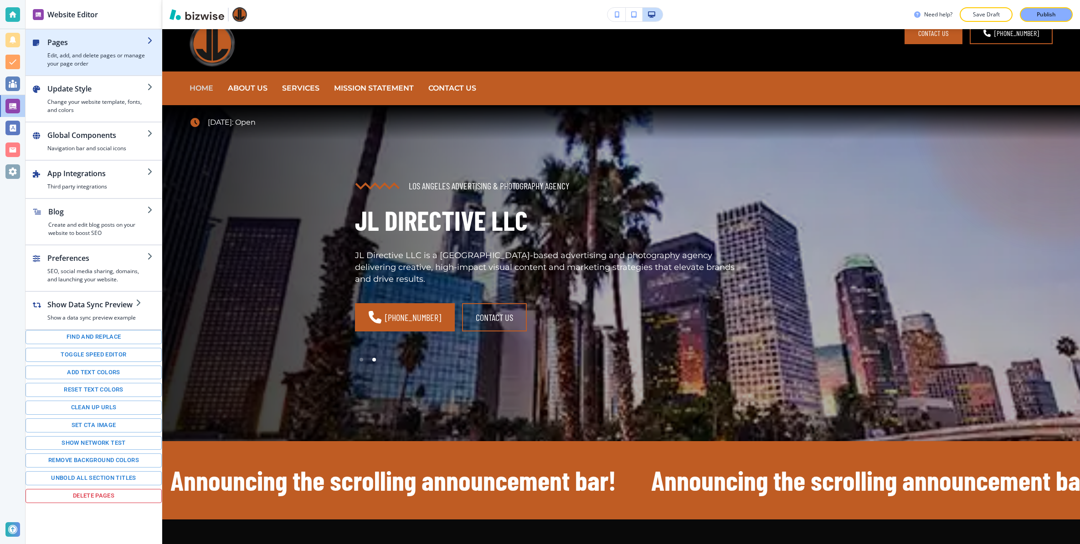
click at [91, 57] on h4 "Edit, add, and delete pages or manage your page order" at bounding box center [97, 59] width 100 height 16
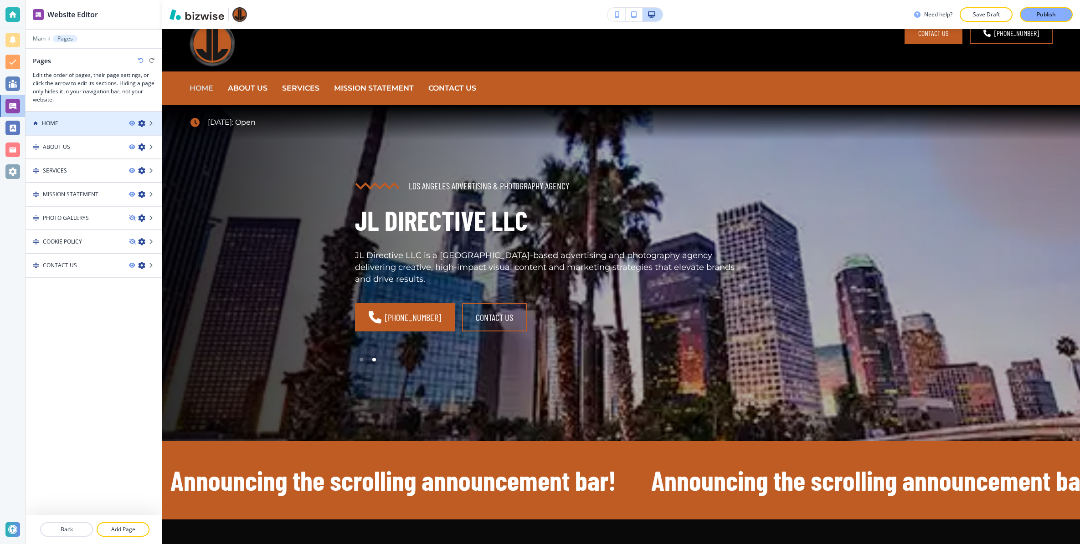
click at [72, 128] on div at bounding box center [94, 131] width 136 height 7
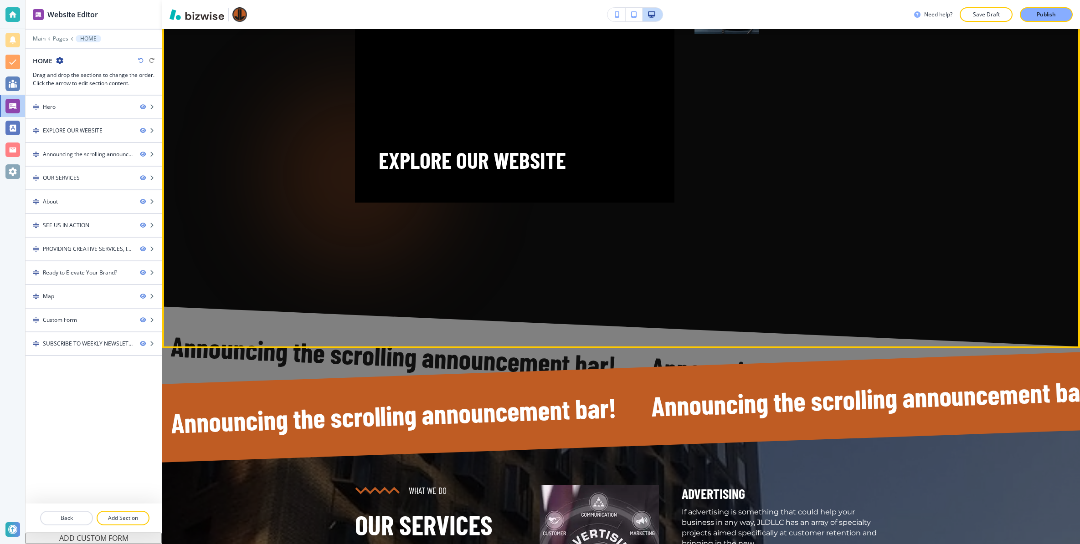
scroll to position [845, 0]
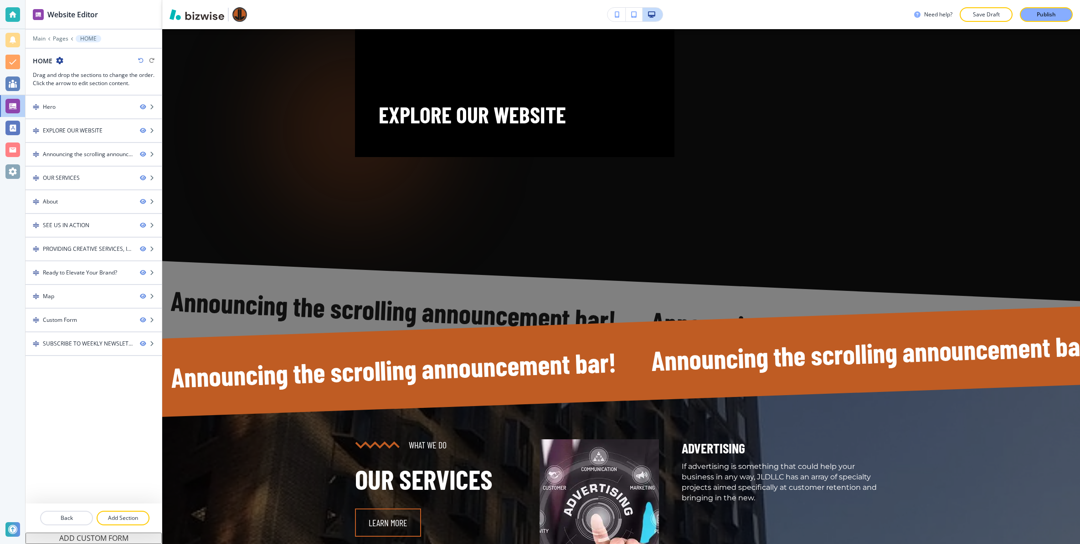
drag, startPoint x: 92, startPoint y: 131, endPoint x: 164, endPoint y: 42, distance: 114.6
